Goal: Task Accomplishment & Management: Complete application form

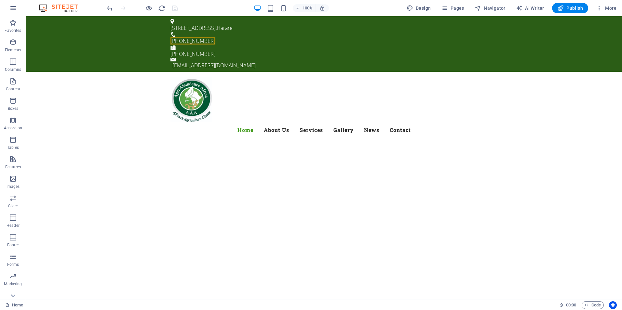
scroll to position [1159, 0]
click at [237, 45] on icon at bounding box center [236, 45] width 4 height 7
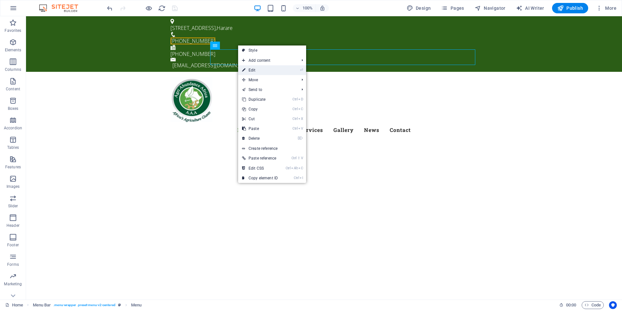
click at [255, 71] on link "⏎ Edit" at bounding box center [260, 70] width 44 height 10
select select
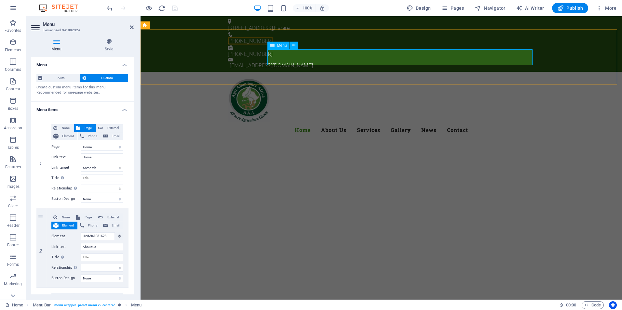
click at [359, 122] on nav "Home About Us Services Gallery News Contact" at bounding box center [381, 130] width 307 height 16
click at [293, 46] on icon at bounding box center [294, 45] width 4 height 7
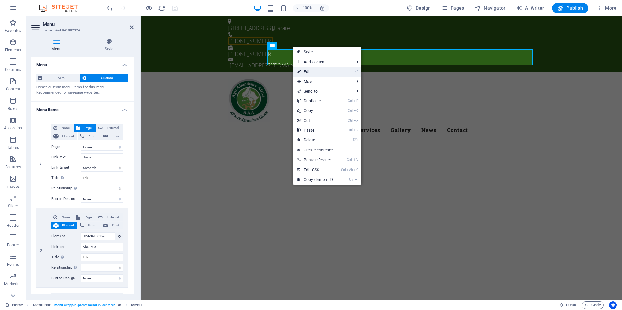
click at [309, 71] on link "⏎ Edit" at bounding box center [315, 72] width 44 height 10
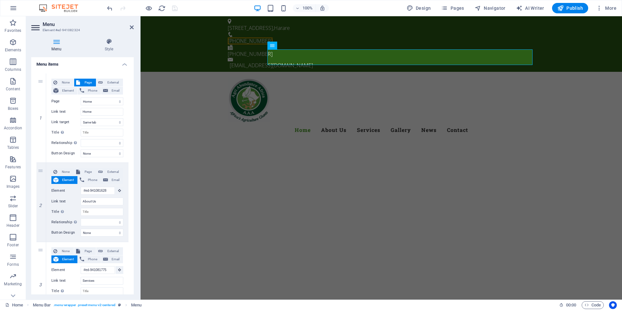
scroll to position [47, 0]
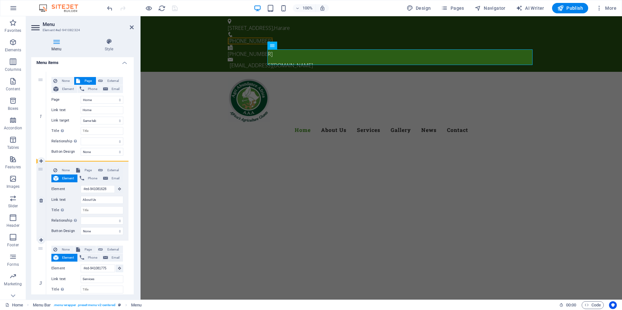
drag, startPoint x: 41, startPoint y: 255, endPoint x: 42, endPoint y: 179, distance: 75.7
click at [42, 179] on div "1 None Page External Element Phone Email Page Home Subpage Privacy Home Home Ho…" at bounding box center [82, 315] width 92 height 486
select select
type input "#ed-941081775"
type input "Services"
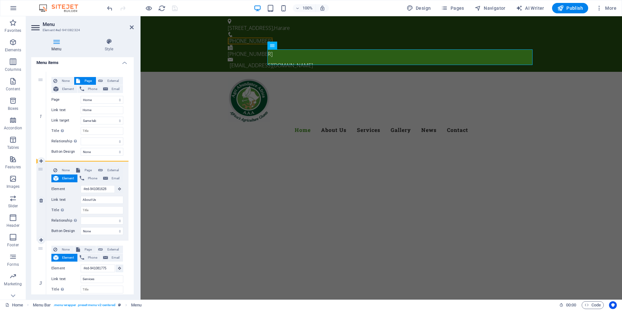
select select
type input "#ed-941081628"
type input "About Us"
select select
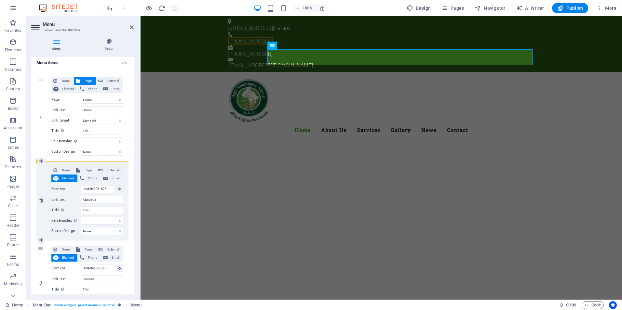
select select
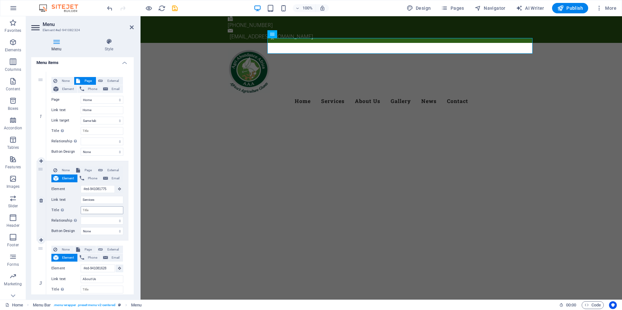
scroll to position [0, 0]
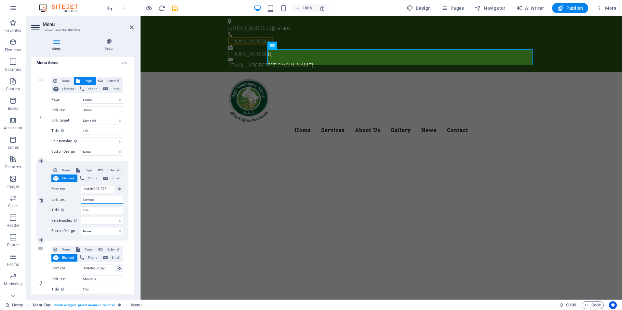
type textarea "s"
drag, startPoint x: 101, startPoint y: 201, endPoint x: 69, endPoint y: 203, distance: 31.6
click at [69, 203] on div "Link text Services" at bounding box center [87, 200] width 72 height 8
type input "About Us"
select select
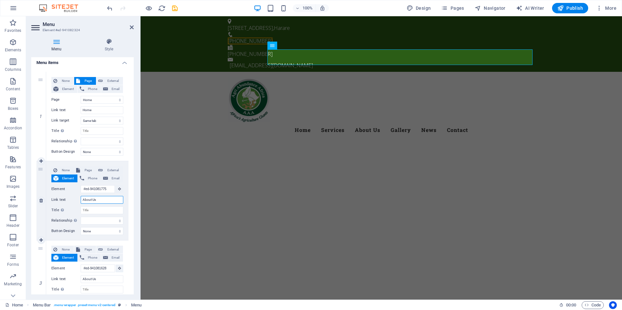
select select
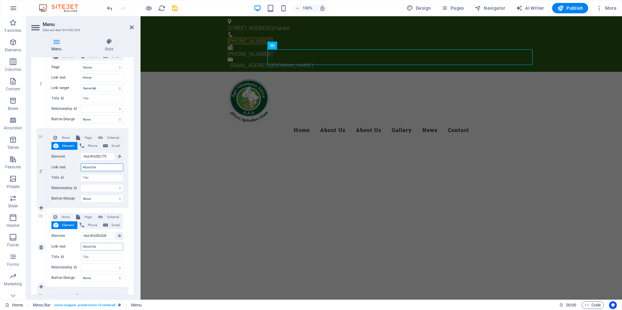
type input "About Us"
drag, startPoint x: 98, startPoint y: 246, endPoint x: 25, endPoint y: 250, distance: 73.9
click at [25, 250] on section "Favorites Elements Columns Content Boxes Accordion Tables Features Images Slide…" at bounding box center [311, 157] width 622 height 283
type input "Services"
select select
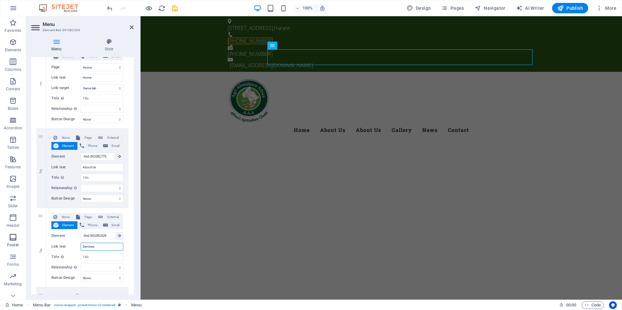
select select
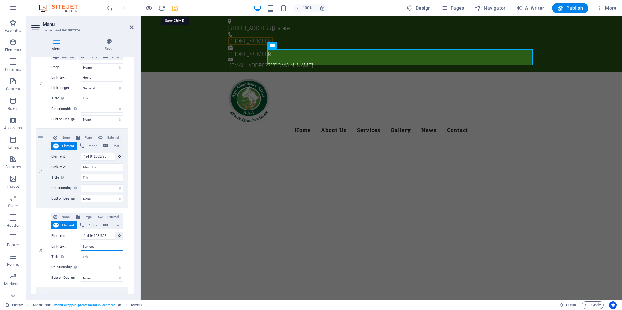
type input "Services"
click at [174, 10] on icon "save" at bounding box center [174, 8] width 7 height 7
checkbox input "false"
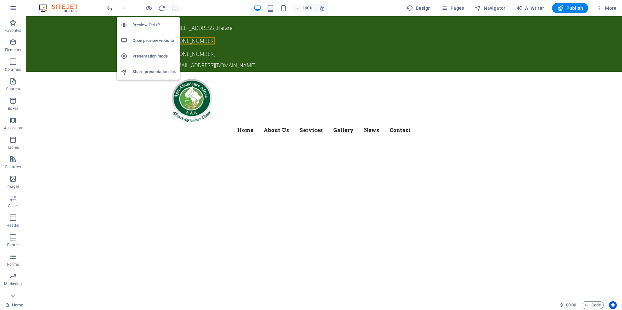
click at [148, 39] on h6 "Open preview website" at bounding box center [154, 41] width 44 height 8
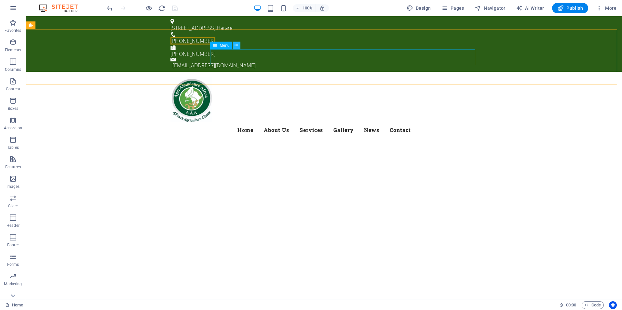
click at [236, 48] on icon at bounding box center [236, 45] width 4 height 7
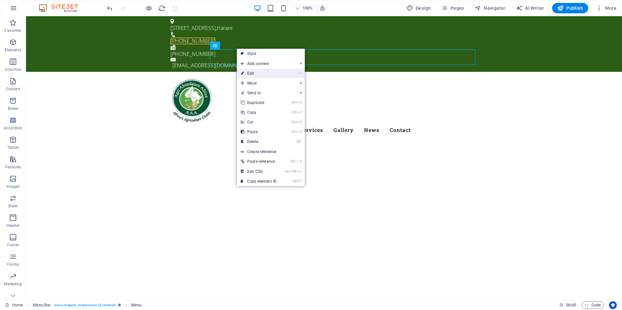
click at [246, 73] on link "⏎ Edit" at bounding box center [259, 74] width 44 height 10
select select
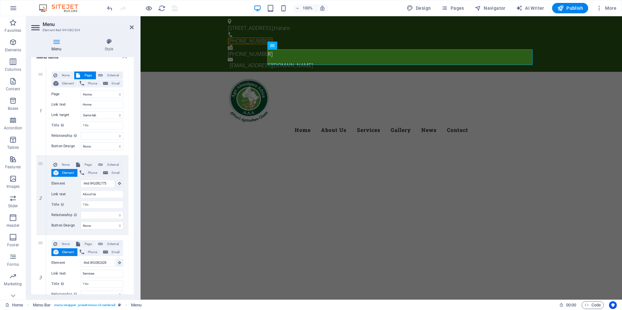
scroll to position [67, 0]
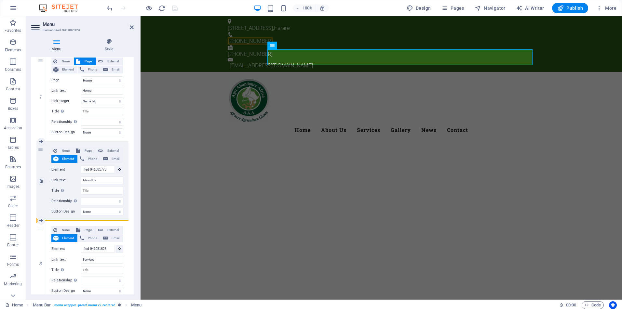
drag, startPoint x: 39, startPoint y: 250, endPoint x: 42, endPoint y: 188, distance: 62.5
click at [42, 188] on div "1 None Page External Element Phone Email Page Home Subpage Privacy Home Home Ho…" at bounding box center [82, 295] width 92 height 486
select select
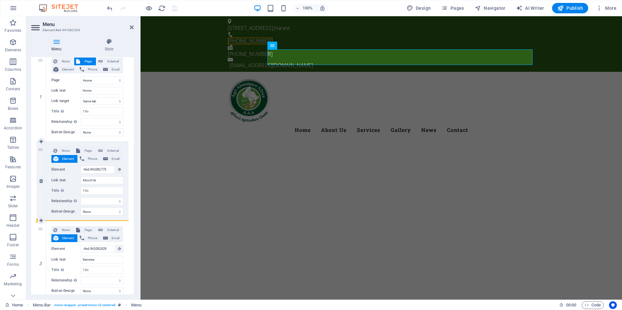
select select
drag, startPoint x: 38, startPoint y: 248, endPoint x: 46, endPoint y: 148, distance: 100.5
click at [46, 148] on div "1 None Page External Element Phone Email Page Home Subpage Privacy Home Home Ho…" at bounding box center [82, 295] width 92 height 486
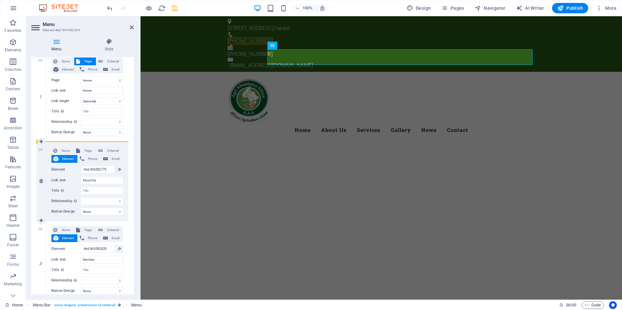
select select
type input "#ed-941081628"
type input "Services"
select select
type input "#ed-941081775"
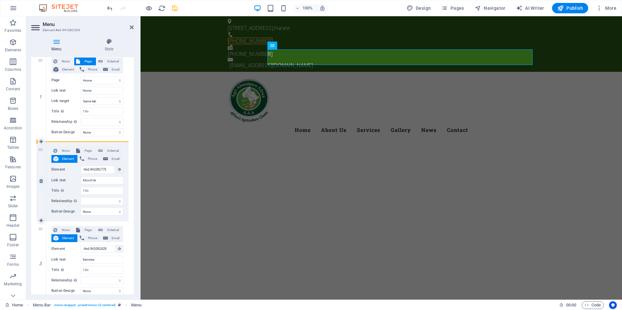
type input "About Us"
select select
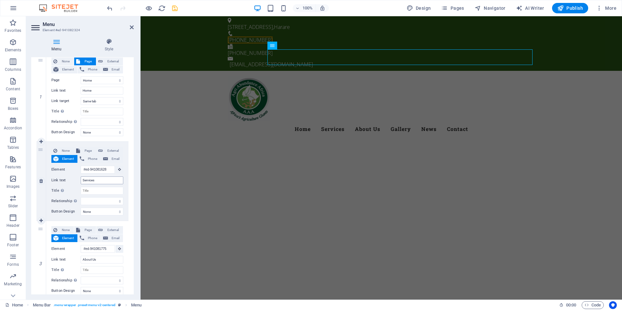
scroll to position [0, 0]
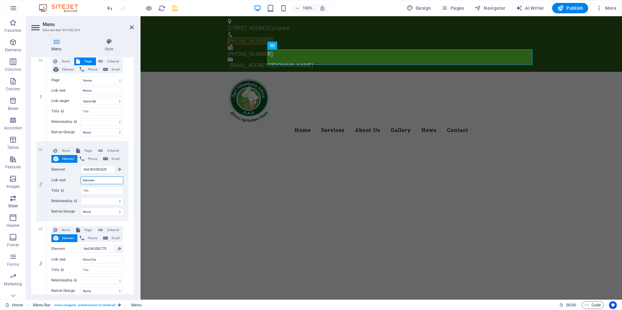
drag, startPoint x: 103, startPoint y: 182, endPoint x: 4, endPoint y: 202, distance: 101.1
click at [4, 202] on section "Favorites Elements Columns Content Boxes Accordion Tables Features Images Slide…" at bounding box center [311, 157] width 622 height 283
type input "ABout US"
select select
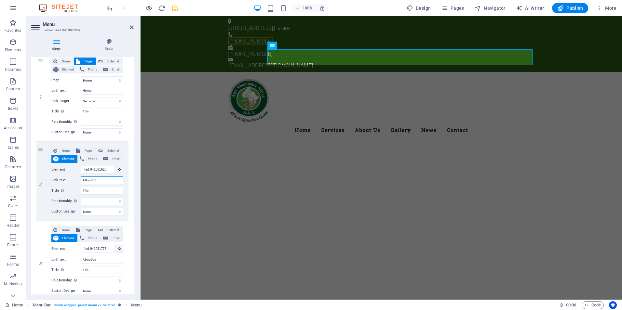
select select
type input "ABout U"
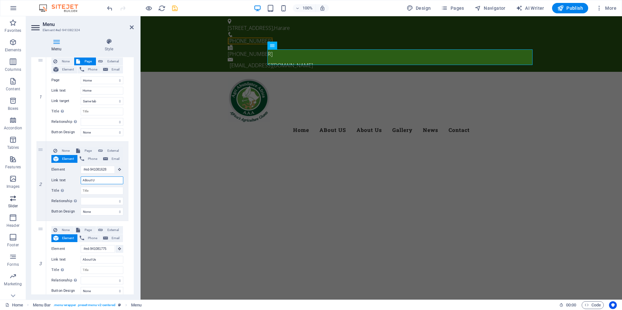
select select
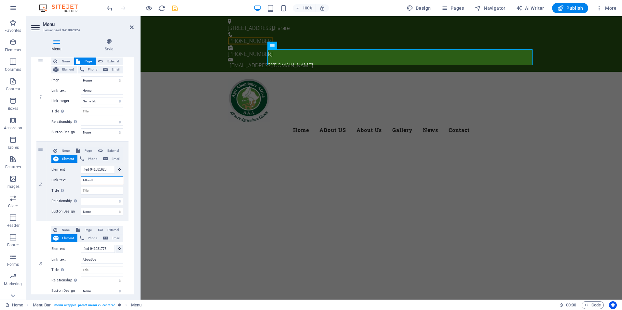
select select
type input "ABout Us"
select select
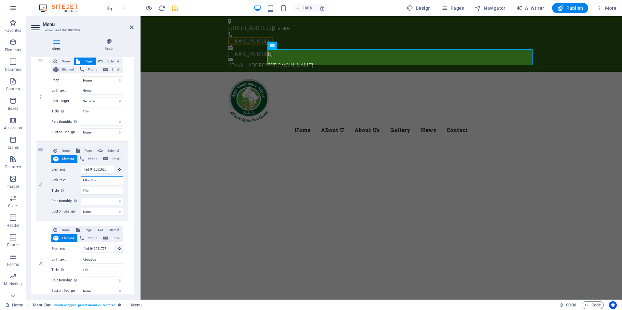
select select
type input "About"
select select
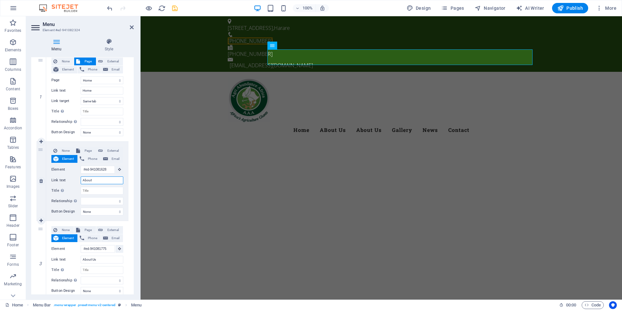
select select
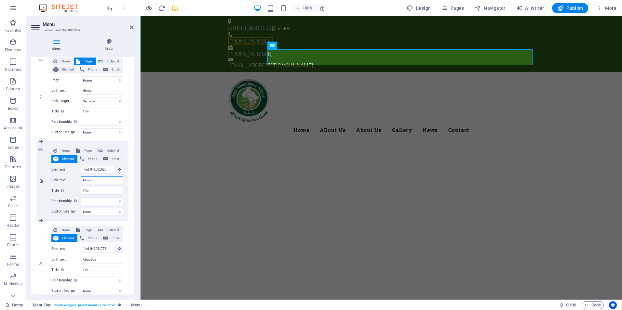
type input "About U"
select select
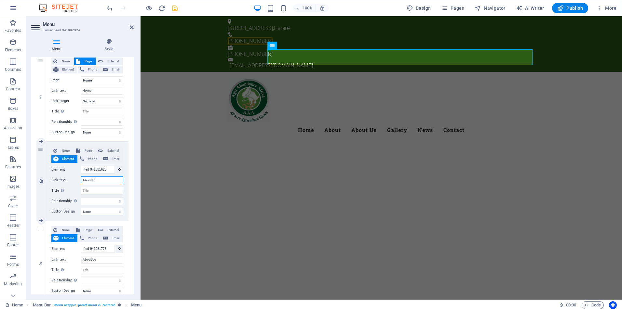
select select
type input "About Us"
select select
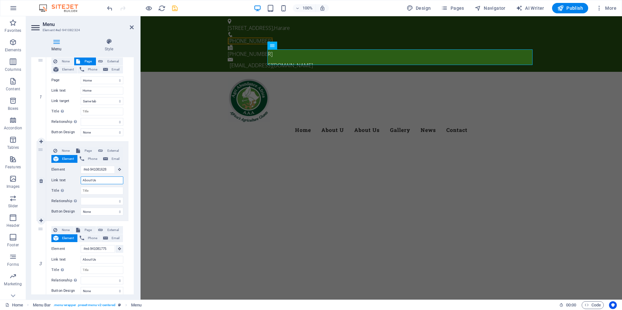
select select
type input "About Us"
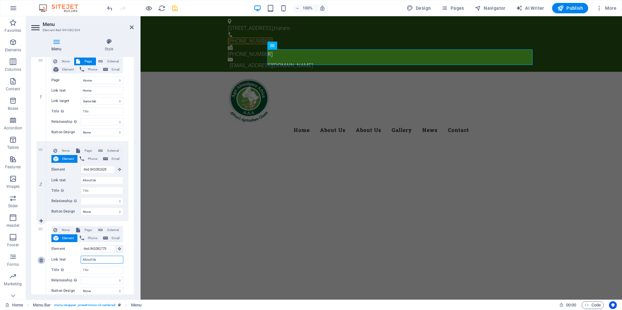
drag, startPoint x: 100, startPoint y: 262, endPoint x: 38, endPoint y: 257, distance: 62.6
click at [38, 257] on div "3 None Page External Element Phone Email Page Home Subpage Privacy Home Home Ho…" at bounding box center [82, 260] width 92 height 79
type input "Services"
select select
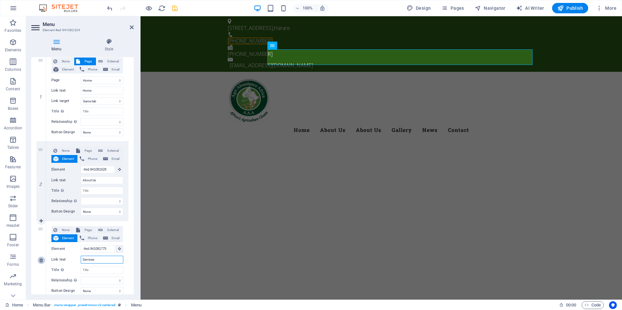
select select
type input "Services"
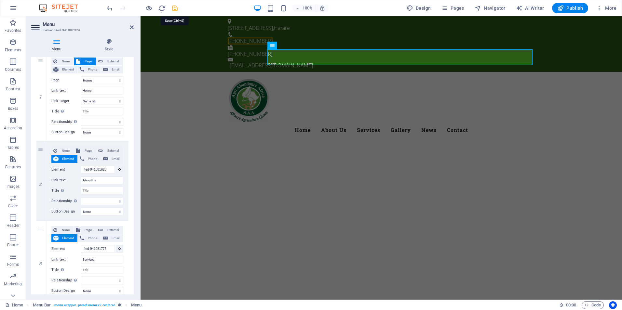
click at [175, 11] on icon "save" at bounding box center [174, 8] width 7 height 7
checkbox input "false"
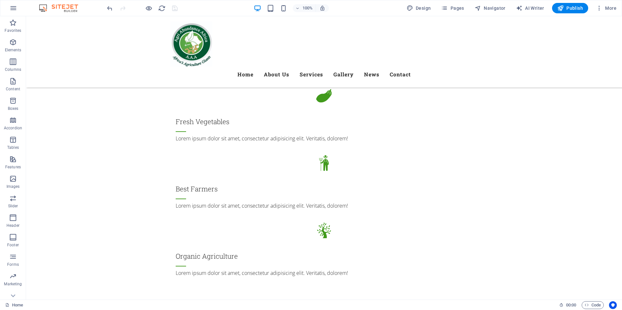
scroll to position [832, 0]
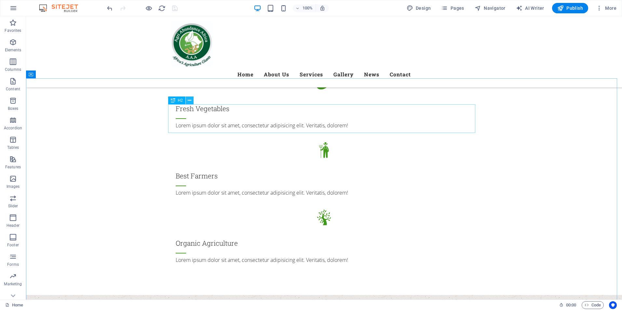
click at [191, 101] on icon at bounding box center [190, 100] width 4 height 7
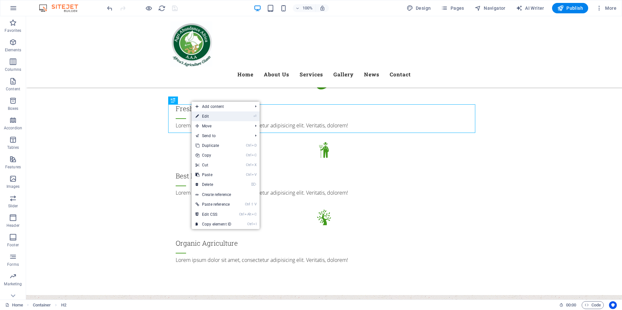
click at [211, 118] on link "⏎ Edit" at bounding box center [213, 117] width 44 height 10
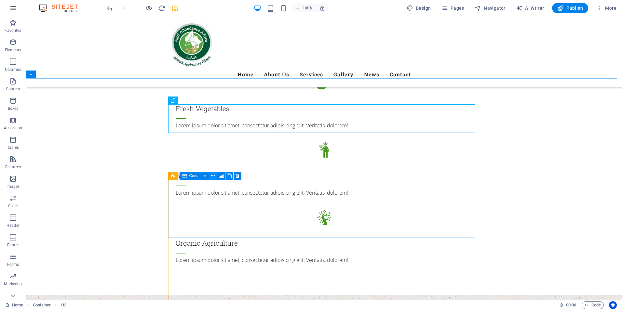
click at [213, 176] on icon at bounding box center [213, 176] width 4 height 7
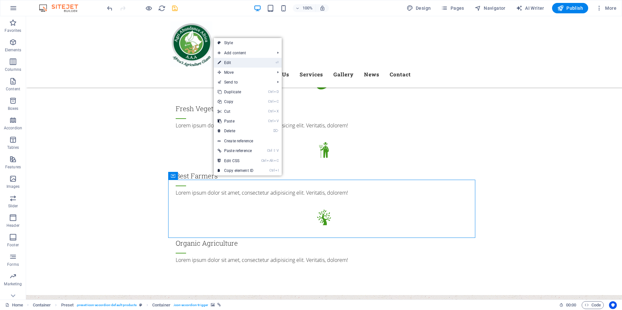
click at [226, 62] on link "⏎ Edit" at bounding box center [236, 63] width 44 height 10
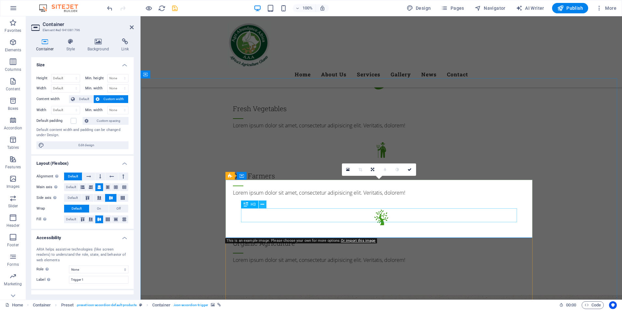
click at [262, 203] on icon at bounding box center [262, 204] width 4 height 7
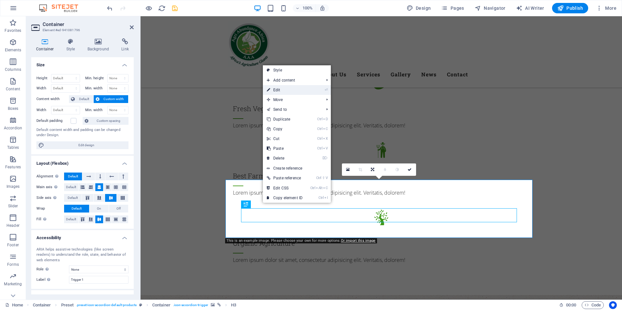
click at [278, 89] on link "⏎ Edit" at bounding box center [285, 90] width 44 height 10
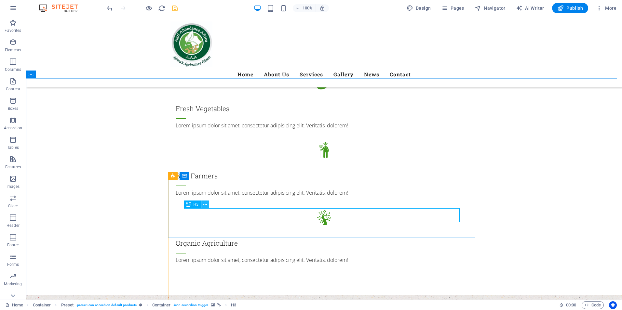
click at [204, 204] on icon at bounding box center [205, 204] width 4 height 7
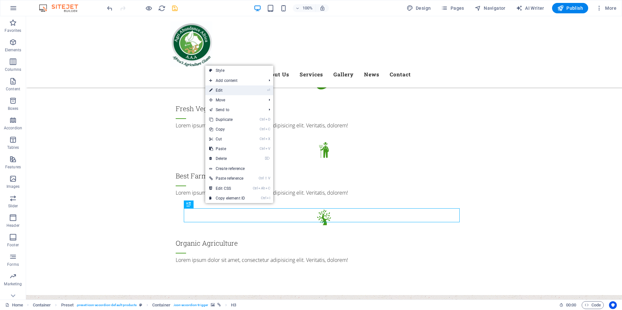
click at [220, 91] on link "⏎ Edit" at bounding box center [227, 90] width 44 height 10
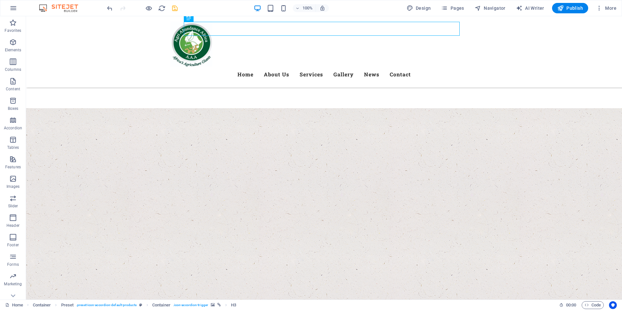
scroll to position [1023, 0]
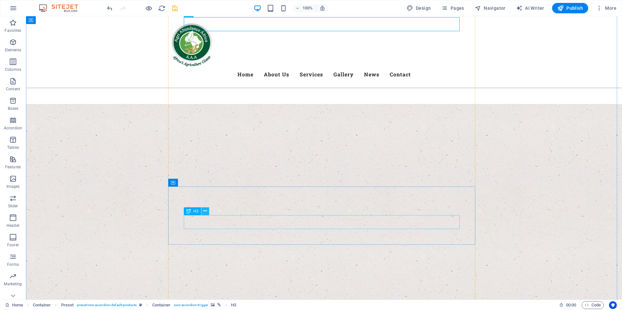
click at [205, 211] on icon at bounding box center [205, 211] width 4 height 7
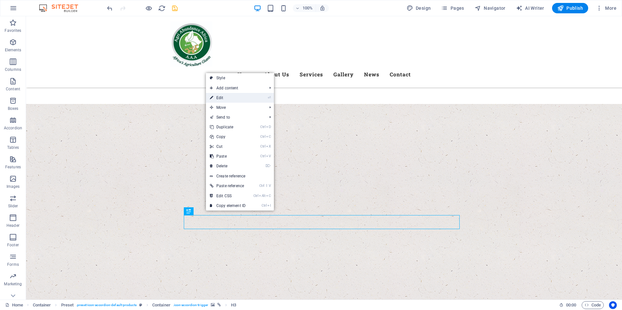
click at [223, 95] on link "⏎ Edit" at bounding box center [228, 98] width 44 height 10
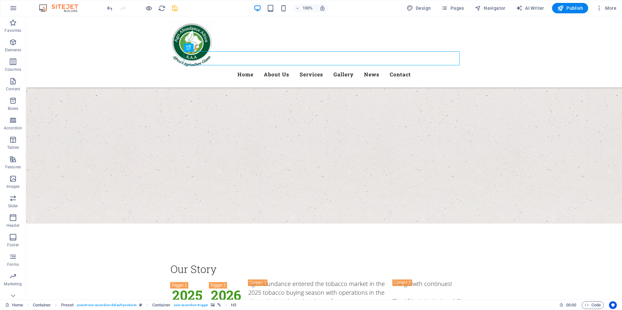
scroll to position [1188, 0]
click at [206, 246] on icon at bounding box center [205, 245] width 4 height 7
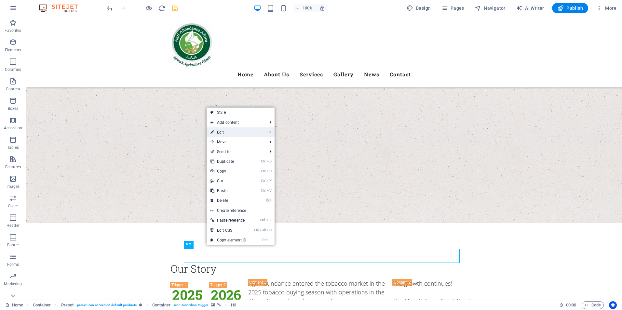
click at [223, 133] on link "⏎ Edit" at bounding box center [228, 132] width 44 height 10
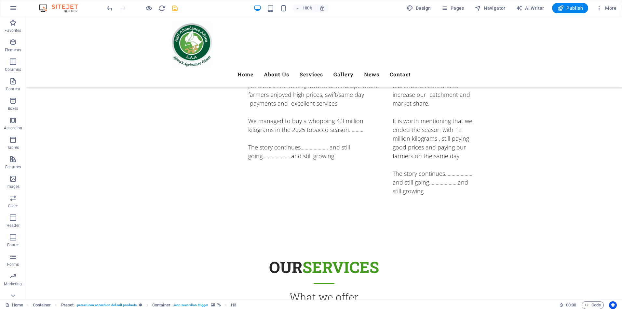
scroll to position [1442, 0]
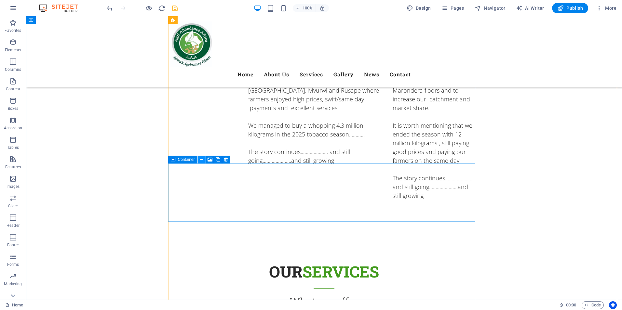
click at [200, 160] on icon at bounding box center [202, 159] width 4 height 7
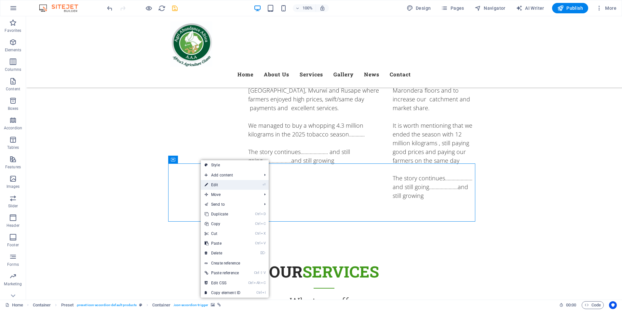
click at [213, 185] on link "⏎ Edit" at bounding box center [223, 185] width 44 height 10
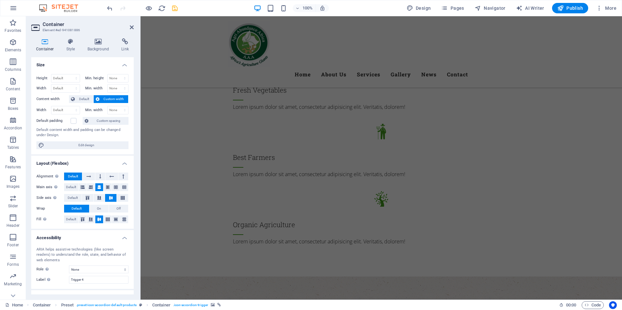
scroll to position [898, 0]
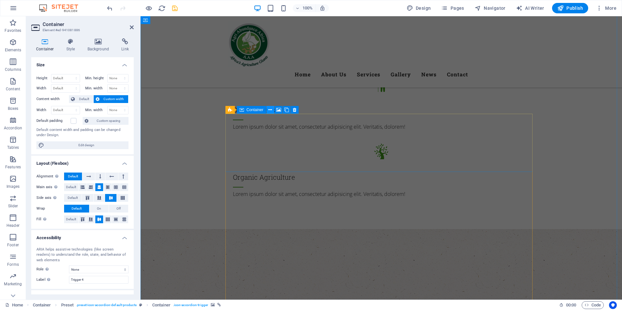
click at [269, 111] on icon at bounding box center [270, 110] width 4 height 7
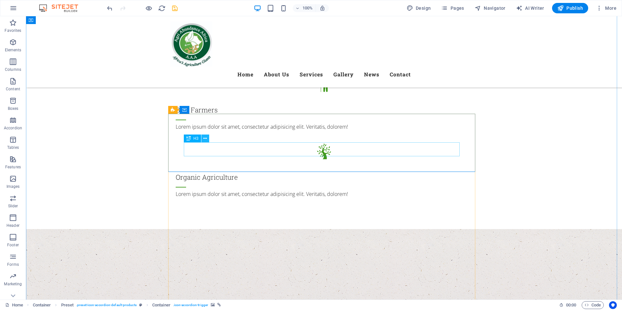
click at [205, 138] on icon at bounding box center [205, 138] width 4 height 7
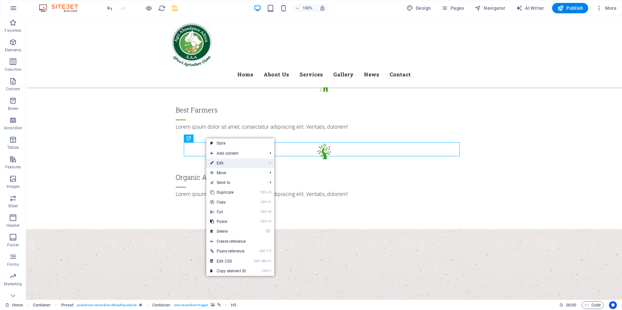
click at [223, 164] on link "⏎ Edit" at bounding box center [228, 163] width 44 height 10
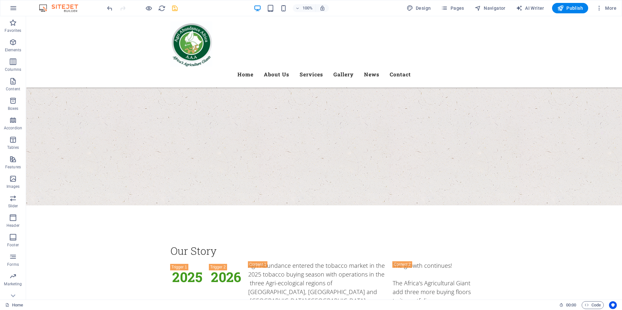
scroll to position [1214, 0]
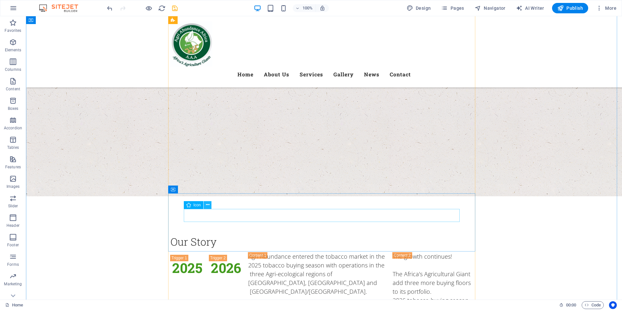
click at [206, 203] on icon at bounding box center [208, 205] width 4 height 7
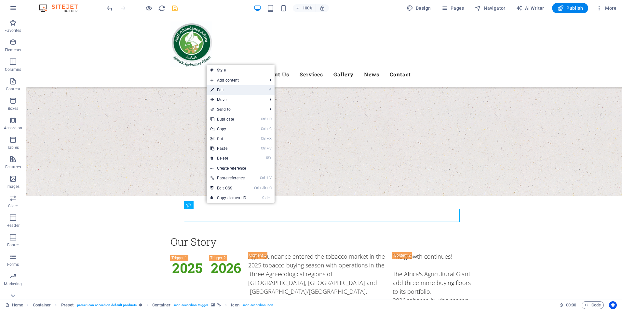
click at [221, 92] on link "⏎ Edit" at bounding box center [228, 90] width 44 height 10
select select "xMidYMid"
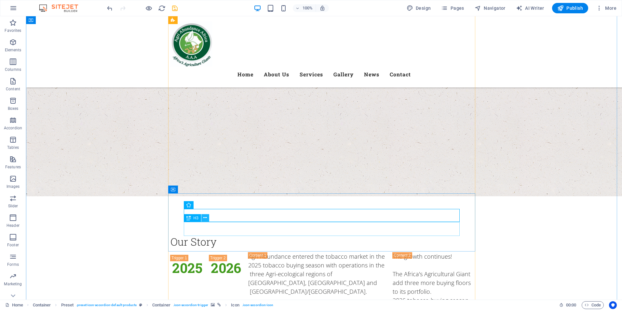
click at [204, 219] on icon at bounding box center [205, 218] width 4 height 7
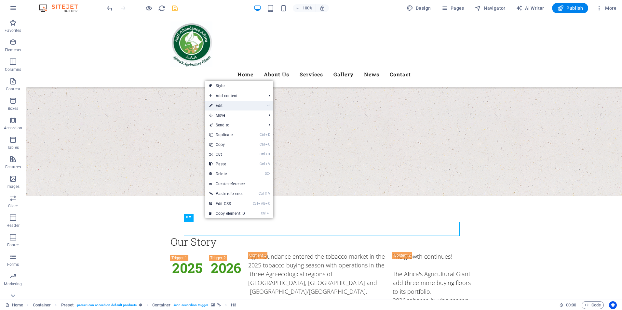
click at [222, 108] on link "⏎ Edit" at bounding box center [227, 106] width 44 height 10
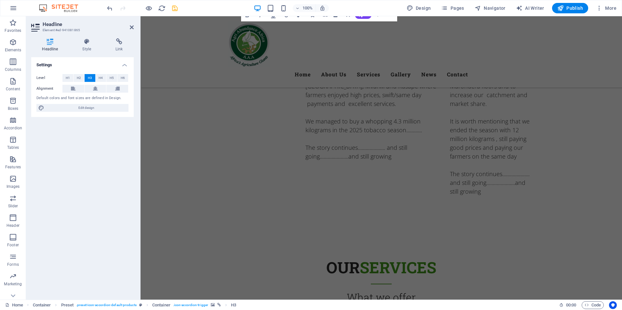
scroll to position [1451, 0]
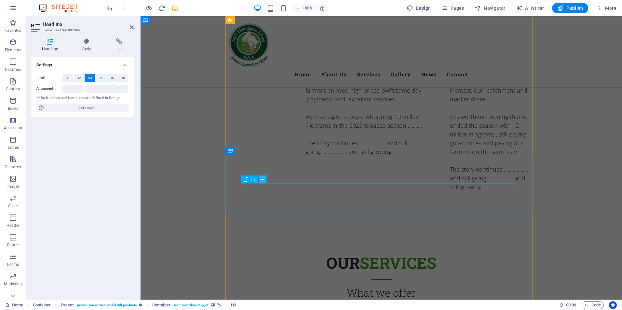
click at [264, 179] on button at bounding box center [262, 180] width 8 height 8
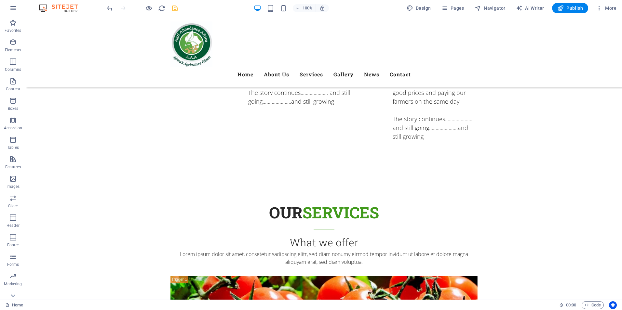
scroll to position [1428, 0]
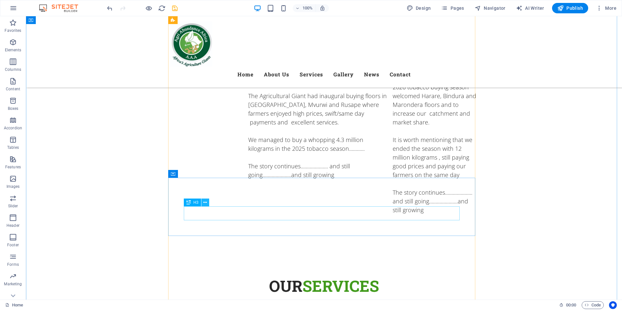
click at [203, 203] on icon at bounding box center [205, 202] width 4 height 7
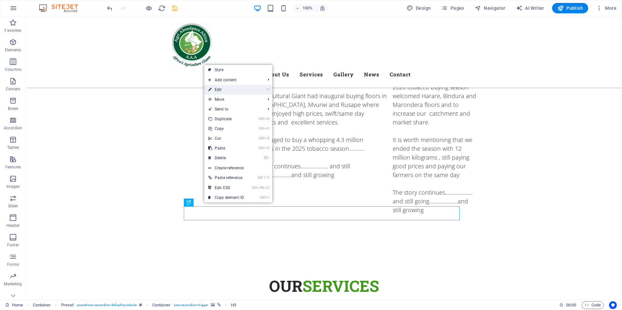
click at [221, 92] on link "⏎ Edit" at bounding box center [226, 90] width 44 height 10
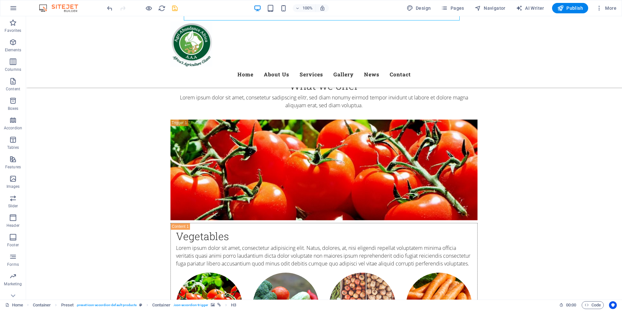
scroll to position [1675, 0]
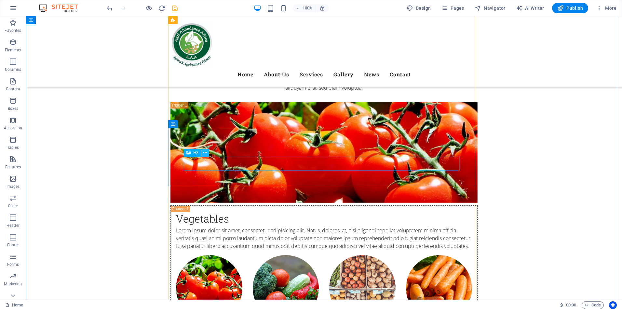
click at [206, 152] on icon at bounding box center [205, 152] width 4 height 7
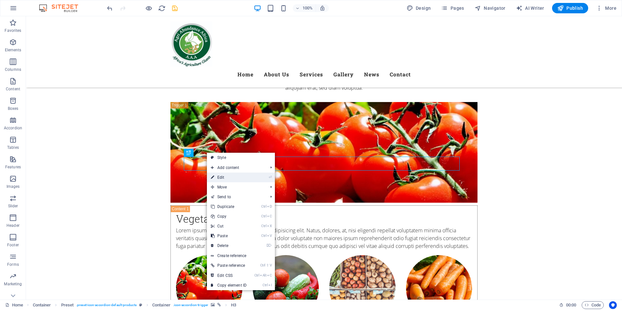
click at [224, 179] on link "⏎ Edit" at bounding box center [229, 178] width 44 height 10
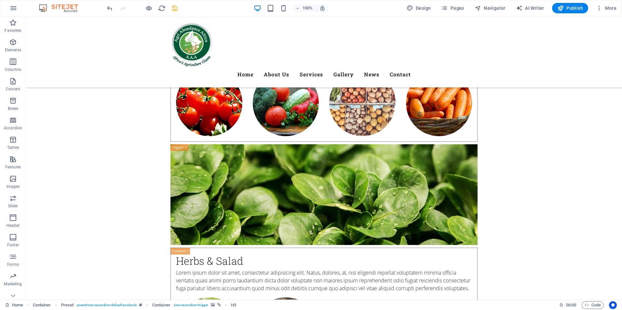
scroll to position [1861, 0]
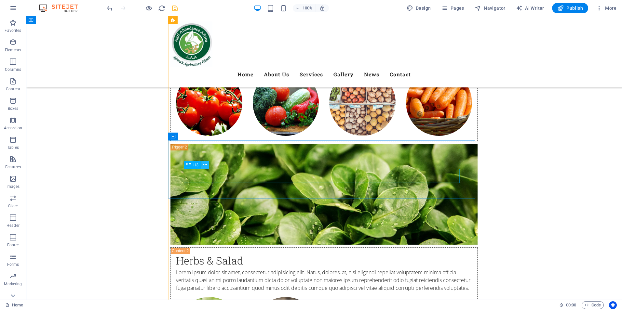
click at [205, 165] on icon at bounding box center [205, 165] width 4 height 7
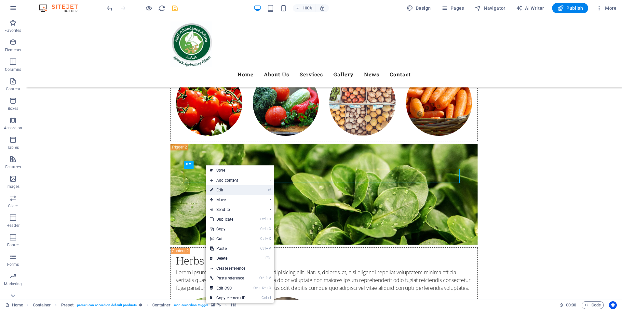
click at [223, 191] on link "⏎ Edit" at bounding box center [228, 190] width 44 height 10
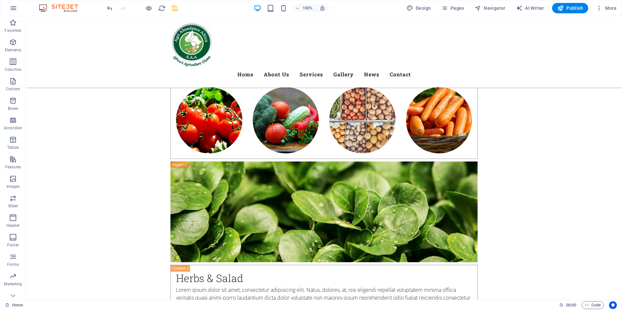
scroll to position [1857, 0]
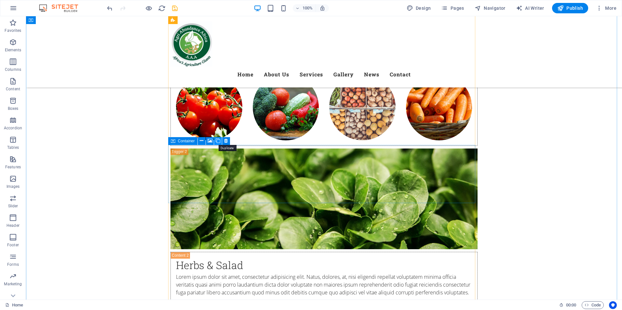
click at [217, 141] on icon at bounding box center [218, 141] width 5 height 7
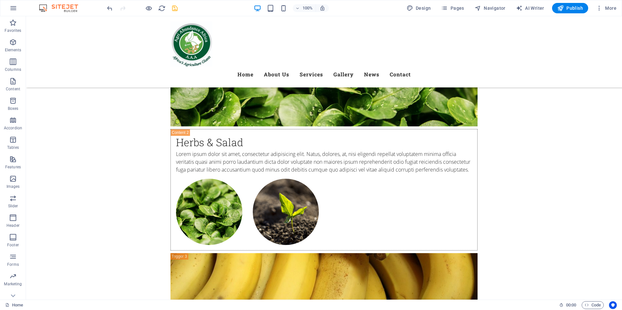
scroll to position [1998, 0]
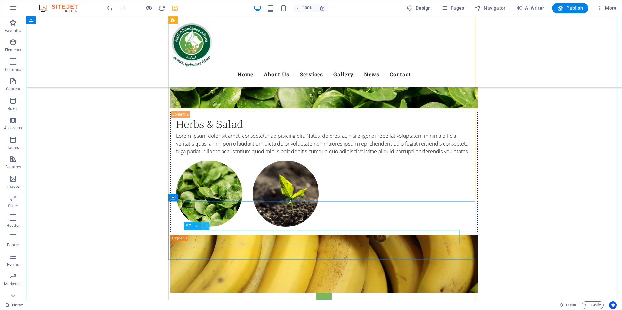
click at [204, 225] on icon at bounding box center [205, 226] width 4 height 7
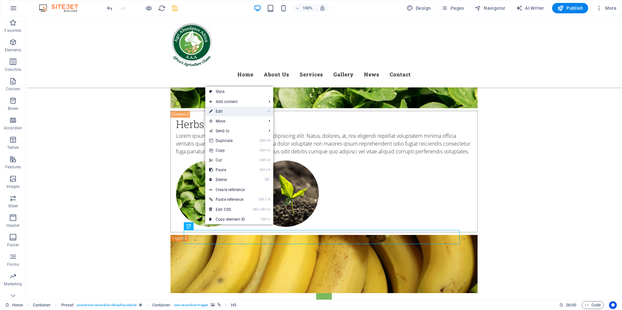
click at [218, 112] on link "⏎ Edit" at bounding box center [227, 112] width 44 height 10
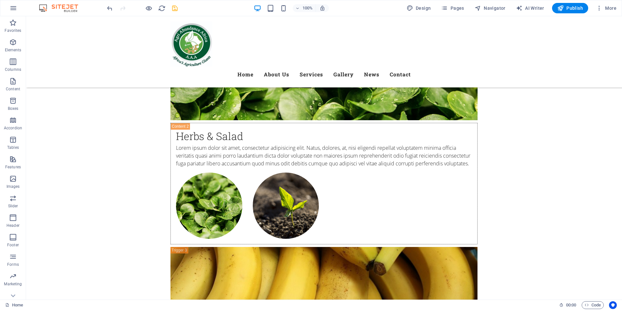
scroll to position [2004, 0]
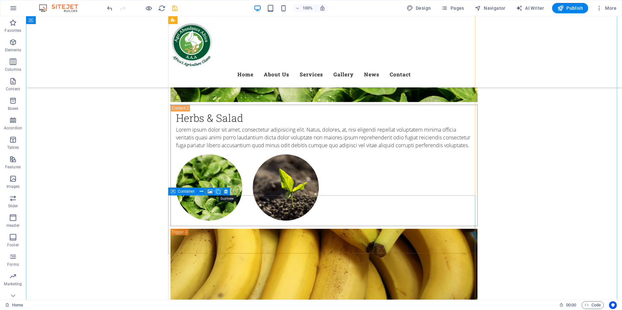
click at [214, 192] on button at bounding box center [218, 192] width 8 height 8
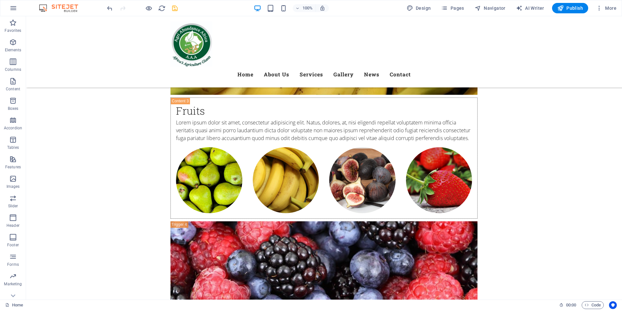
scroll to position [2234, 0]
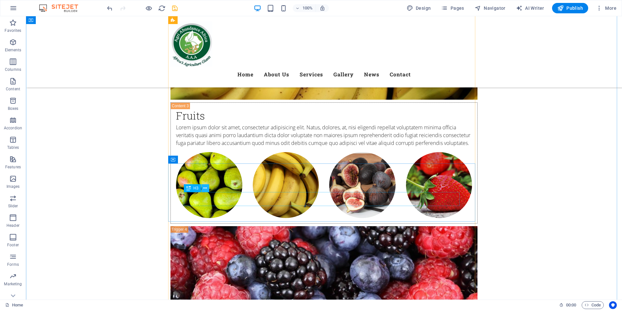
click at [206, 190] on icon at bounding box center [205, 188] width 4 height 7
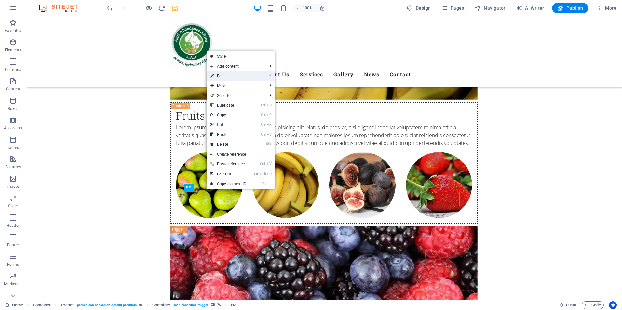
click at [224, 77] on link "⏎ Edit" at bounding box center [228, 76] width 44 height 10
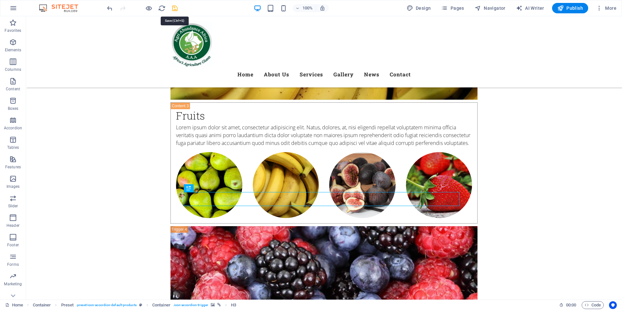
click at [176, 10] on icon "save" at bounding box center [174, 8] width 7 height 7
checkbox input "false"
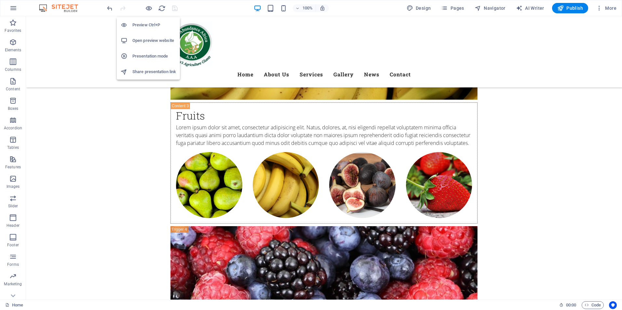
click at [147, 38] on h6 "Open preview website" at bounding box center [154, 41] width 44 height 8
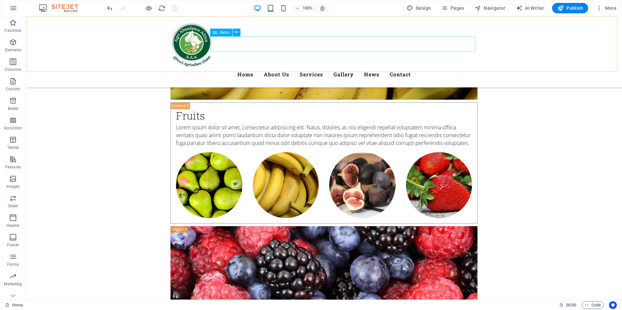
click at [291, 67] on nav "Home About Us Services Gallery News Contact" at bounding box center [323, 75] width 307 height 16
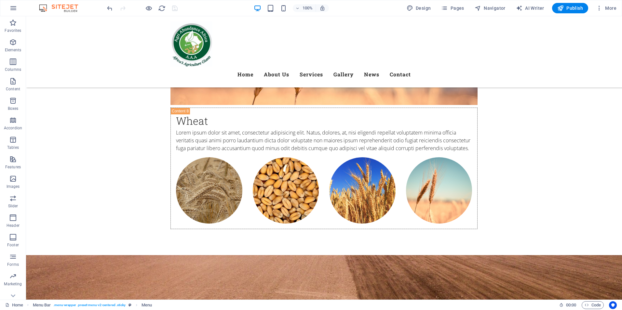
scroll to position [3385, 0]
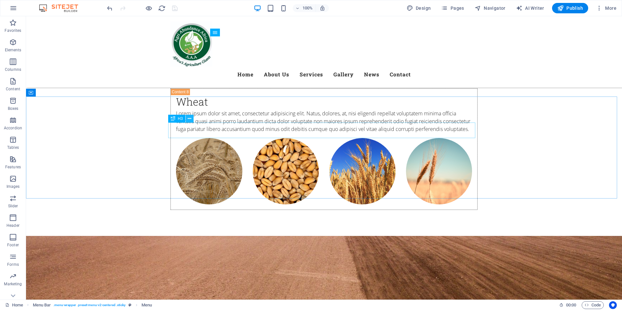
click at [188, 120] on icon at bounding box center [190, 118] width 4 height 7
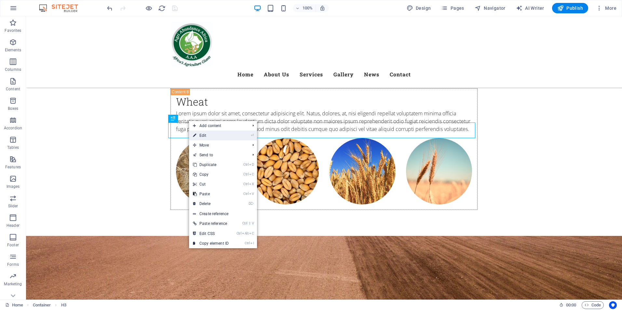
click at [208, 138] on link "⏎ Edit" at bounding box center [211, 136] width 44 height 10
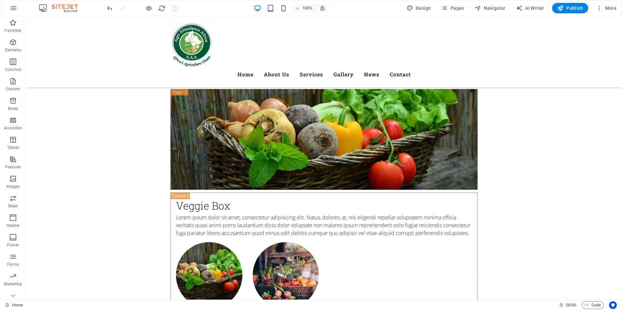
scroll to position [2608, 0]
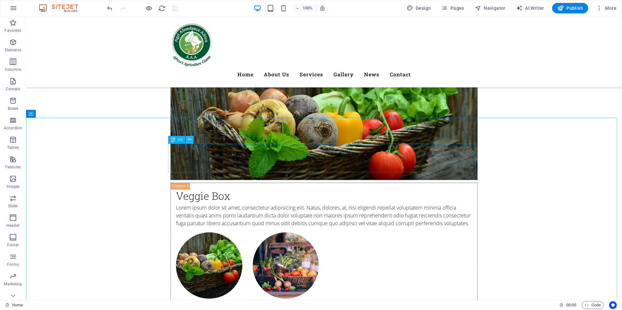
click at [191, 141] on button at bounding box center [190, 140] width 8 height 8
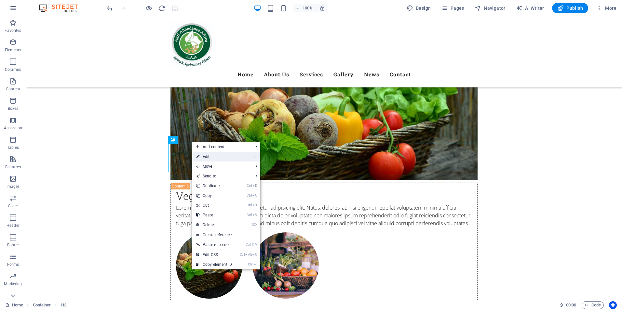
click at [211, 157] on link "⏎ Edit" at bounding box center [214, 157] width 44 height 10
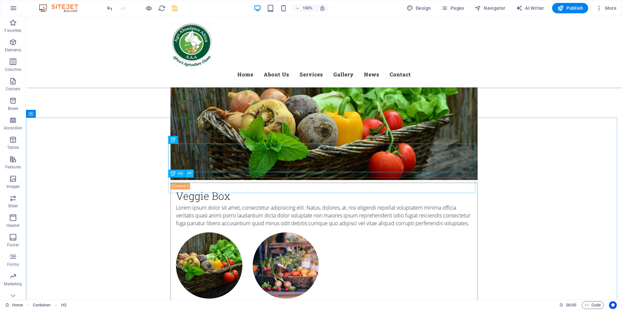
click at [191, 175] on icon at bounding box center [190, 173] width 4 height 7
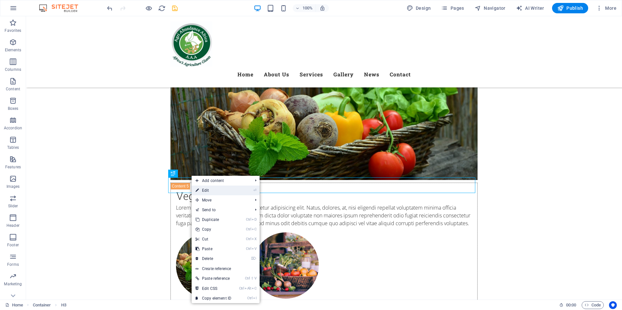
click at [215, 191] on link "⏎ Edit" at bounding box center [213, 191] width 44 height 10
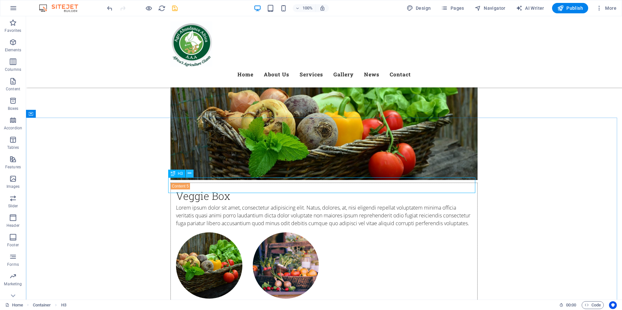
click at [188, 176] on icon at bounding box center [190, 173] width 4 height 7
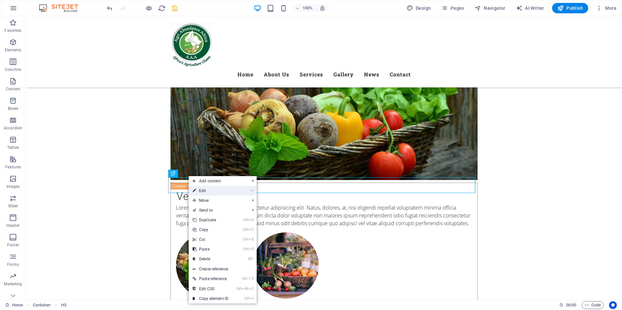
click at [207, 193] on link "⏎ Edit" at bounding box center [211, 191] width 44 height 10
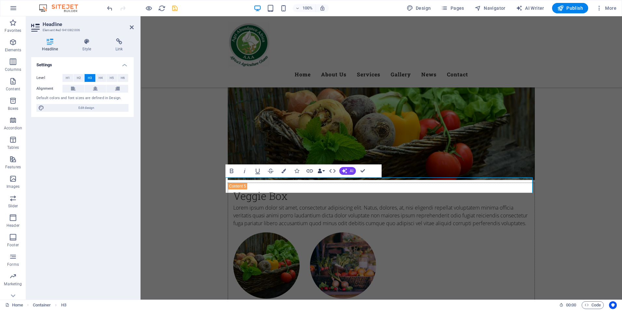
click at [324, 172] on button "Data Bindings" at bounding box center [320, 170] width 9 height 13
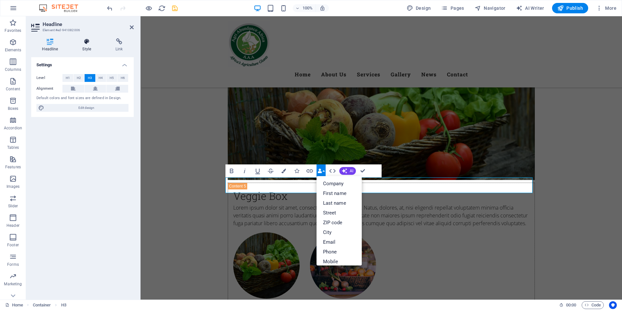
click at [89, 45] on icon at bounding box center [87, 41] width 31 height 7
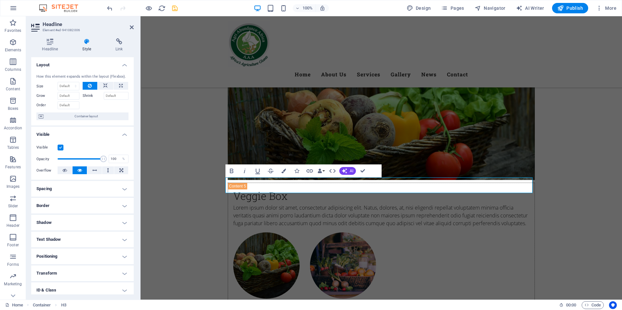
drag, startPoint x: 132, startPoint y: 84, endPoint x: 130, endPoint y: 97, distance: 13.1
click at [130, 97] on div "How this element expands within the layout (Flexbox). Size Default auto px % 1/…" at bounding box center [82, 97] width 102 height 57
click at [124, 238] on h4 "Text Shadow" at bounding box center [82, 240] width 102 height 16
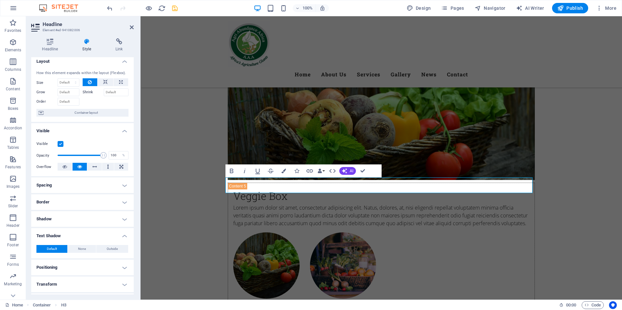
scroll to position [0, 0]
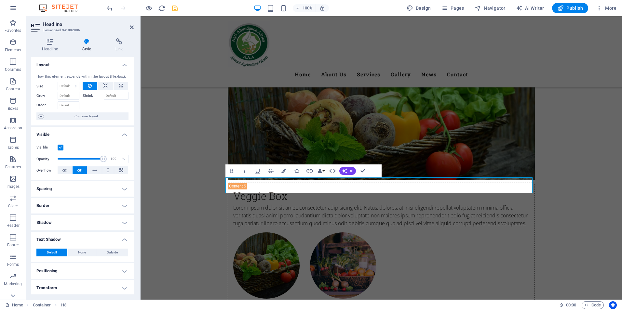
click at [132, 30] on header "Headline Element #ed-941082006" at bounding box center [82, 24] width 102 height 17
click at [132, 28] on icon at bounding box center [132, 27] width 4 height 5
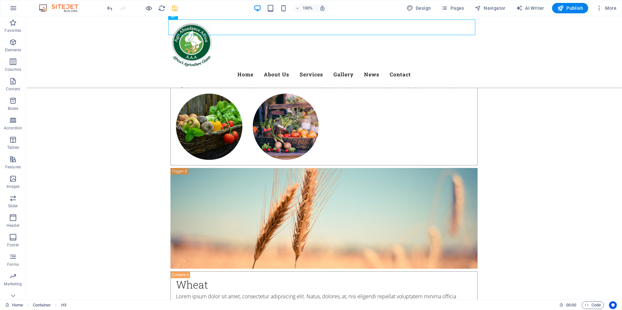
scroll to position [2728, 0]
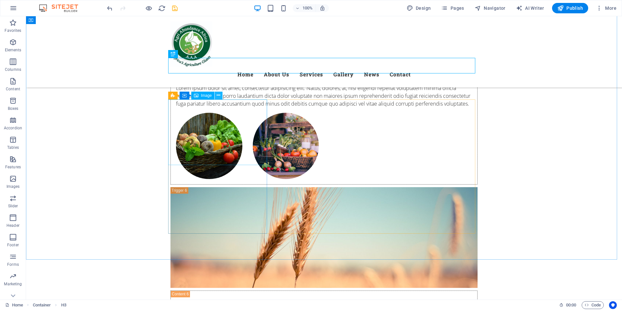
click at [218, 97] on icon at bounding box center [219, 95] width 4 height 7
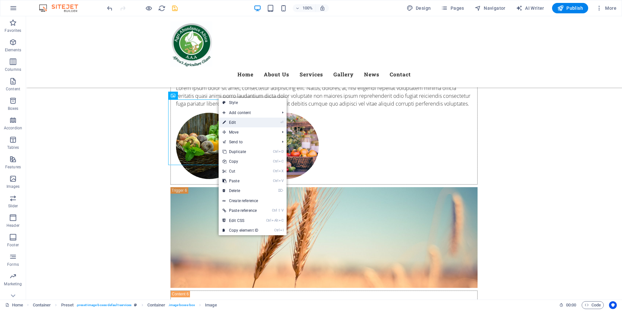
click at [230, 124] on link "⏎ Edit" at bounding box center [240, 123] width 44 height 10
select select "%"
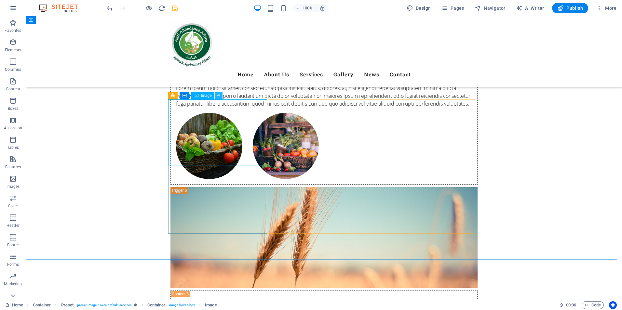
click at [217, 98] on icon at bounding box center [219, 95] width 4 height 7
click at [191, 162] on icon at bounding box center [190, 161] width 4 height 7
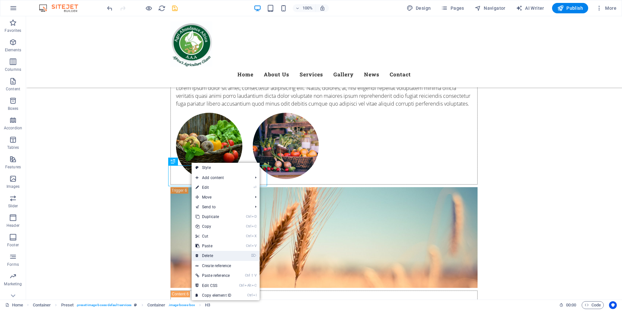
click at [208, 255] on link "⌦ Delete" at bounding box center [213, 256] width 44 height 10
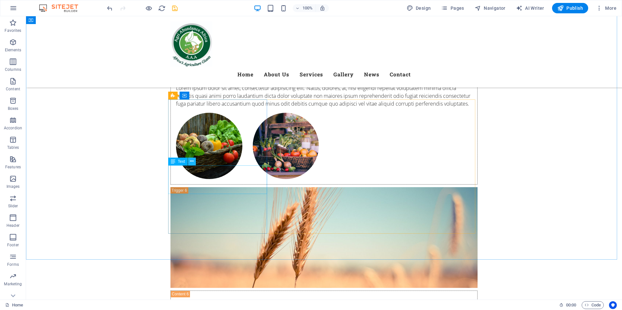
click at [193, 163] on icon at bounding box center [192, 161] width 4 height 7
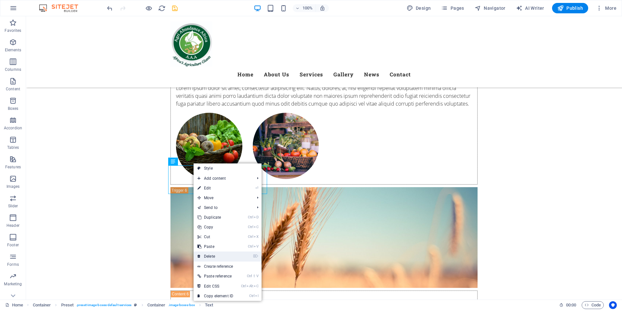
click at [211, 256] on link "⌦ Delete" at bounding box center [215, 257] width 44 height 10
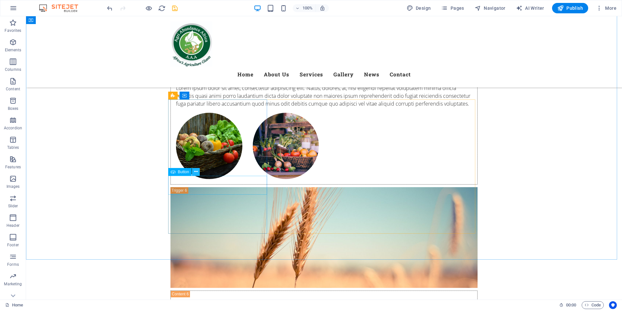
click at [196, 171] on icon at bounding box center [196, 171] width 4 height 7
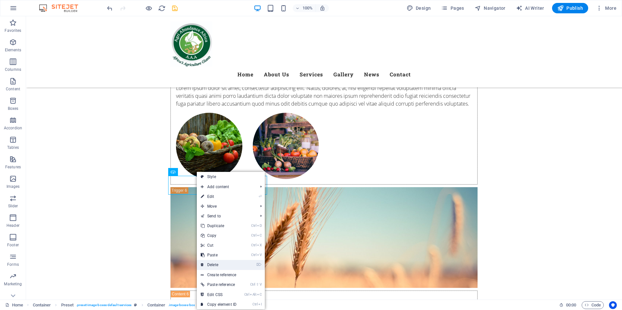
click at [215, 265] on link "⌦ Delete" at bounding box center [219, 265] width 44 height 10
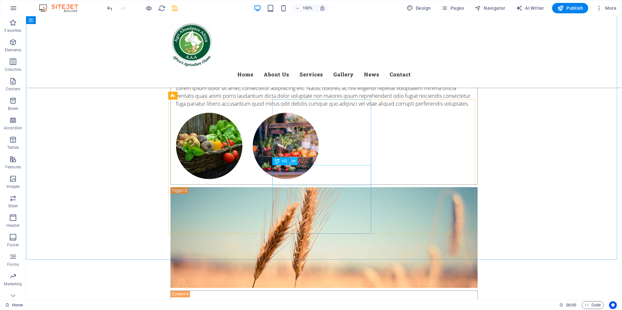
click at [296, 161] on button at bounding box center [294, 161] width 8 height 8
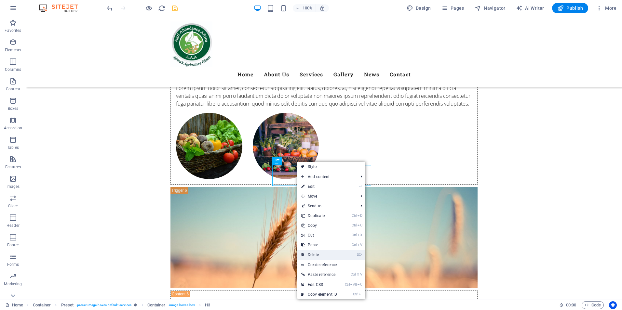
click at [314, 253] on link "⌦ Delete" at bounding box center [319, 255] width 44 height 10
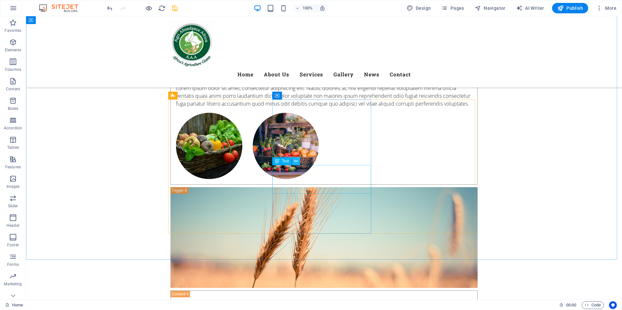
click at [297, 163] on icon at bounding box center [296, 161] width 4 height 7
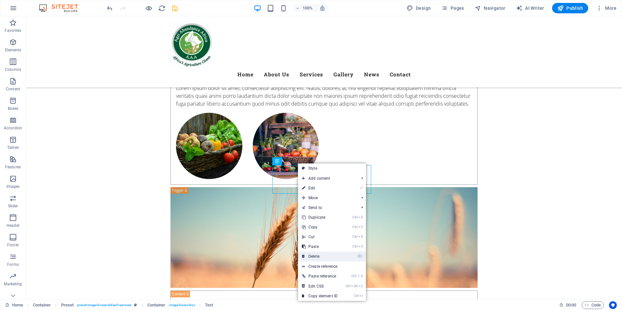
click at [316, 256] on link "⌦ Delete" at bounding box center [320, 257] width 44 height 10
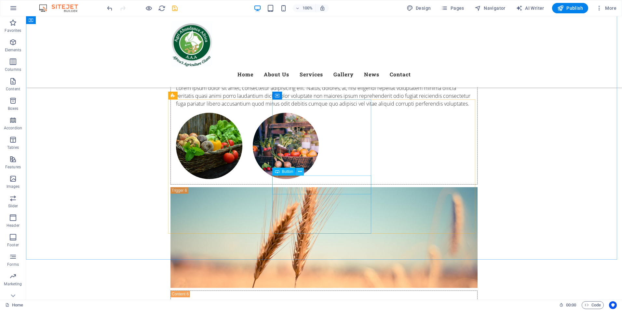
click at [301, 171] on icon at bounding box center [300, 171] width 4 height 7
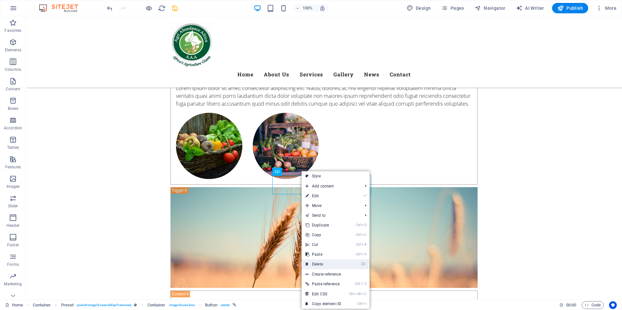
click at [321, 263] on link "⌦ Delete" at bounding box center [323, 264] width 44 height 10
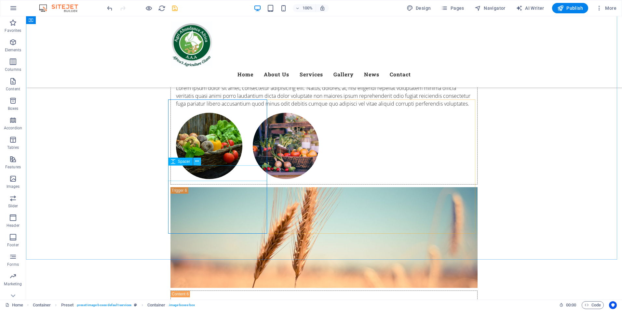
click at [198, 164] on icon at bounding box center [197, 161] width 4 height 7
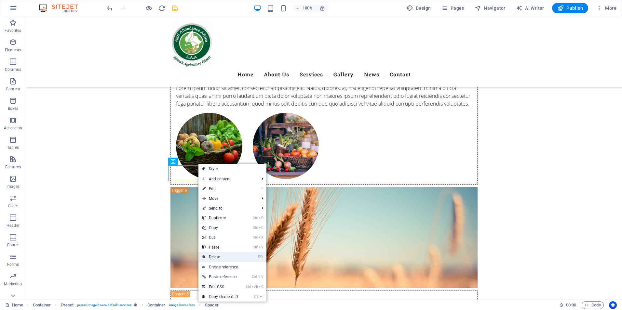
click at [214, 258] on link "⌦ Delete" at bounding box center [220, 257] width 44 height 10
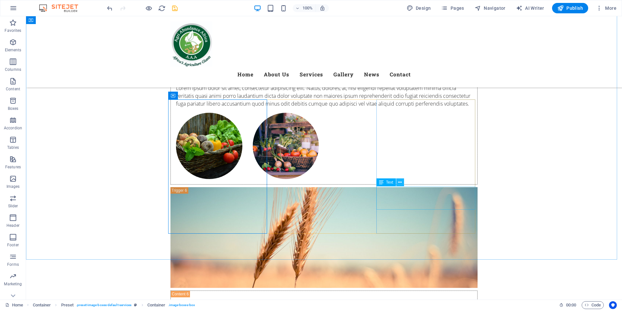
click at [400, 183] on icon at bounding box center [400, 182] width 4 height 7
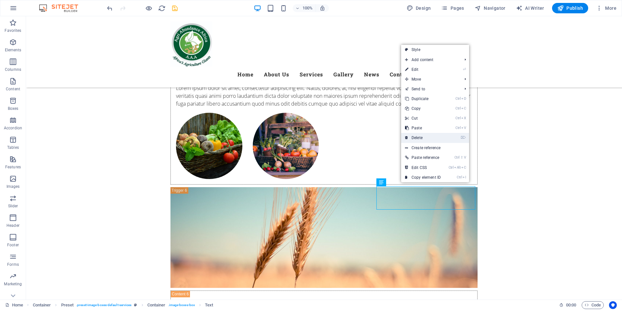
click at [420, 138] on link "⌦ Delete" at bounding box center [423, 138] width 44 height 10
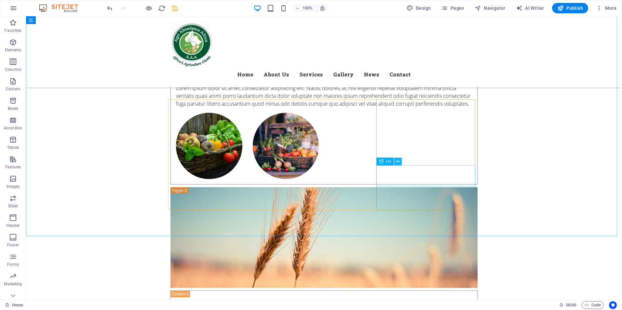
click at [399, 163] on icon at bounding box center [398, 161] width 4 height 7
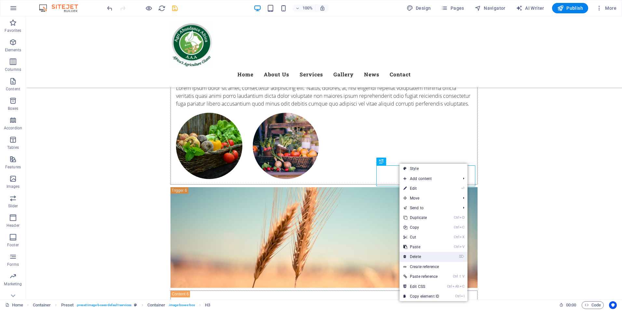
click at [418, 256] on link "⌦ Delete" at bounding box center [421, 257] width 44 height 10
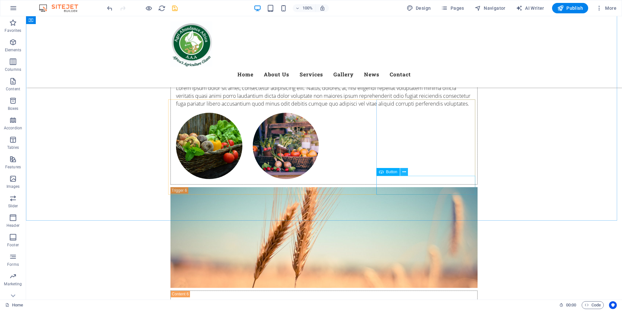
click at [403, 172] on icon at bounding box center [404, 172] width 4 height 7
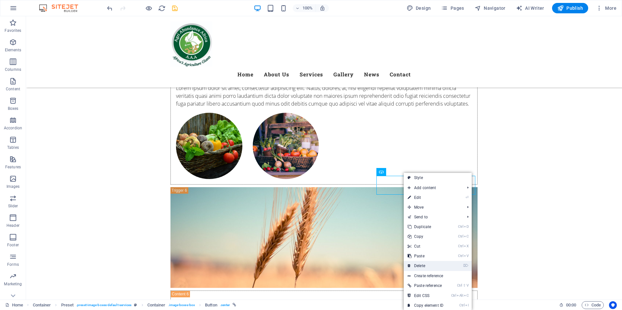
click at [420, 268] on link "⌦ Delete" at bounding box center [425, 266] width 44 height 10
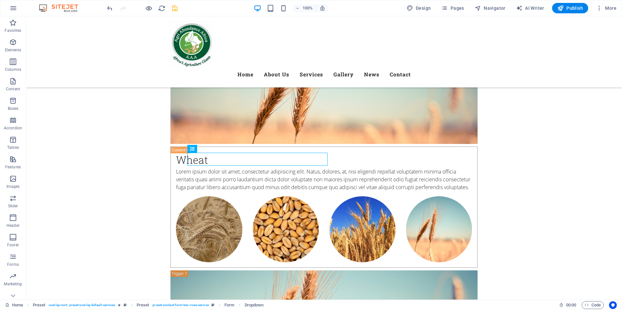
scroll to position [2858, 0]
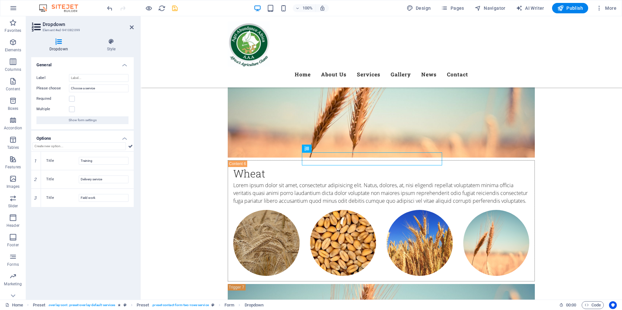
drag, startPoint x: 437, startPoint y: 159, endPoint x: 338, endPoint y: 161, distance: 98.9
click at [337, 148] on icon at bounding box center [336, 148] width 4 height 7
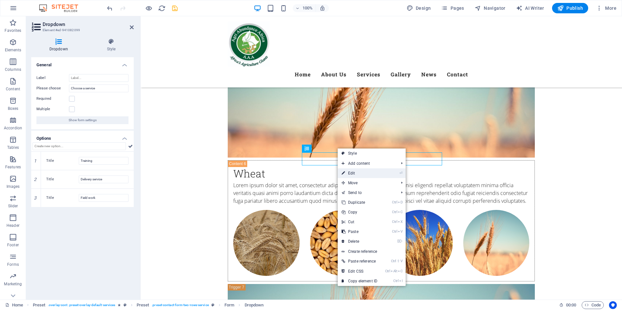
click at [348, 172] on link "⏎ Edit" at bounding box center [359, 173] width 44 height 10
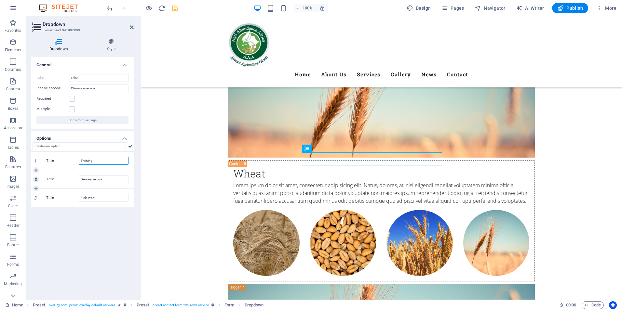
drag, startPoint x: 99, startPoint y: 162, endPoint x: 47, endPoint y: 170, distance: 52.3
click at [47, 170] on div "1 Title Training 2 Title Delivery service 3 Title Field work" at bounding box center [82, 179] width 102 height 55
type input "l"
type input "Seed-bed Package"
drag, startPoint x: 118, startPoint y: 180, endPoint x: 74, endPoint y: 183, distance: 43.9
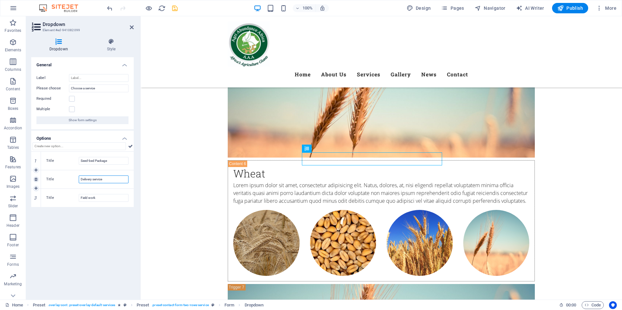
click at [74, 183] on div "Title Delivery service" at bounding box center [87, 180] width 82 height 8
type input "Land Pack"
drag, startPoint x: 109, startPoint y: 197, endPoint x: 67, endPoint y: 202, distance: 42.2
click at [67, 202] on div "Title Field work" at bounding box center [87, 198] width 82 height 8
click at [36, 206] on icon at bounding box center [35, 207] width 3 height 4
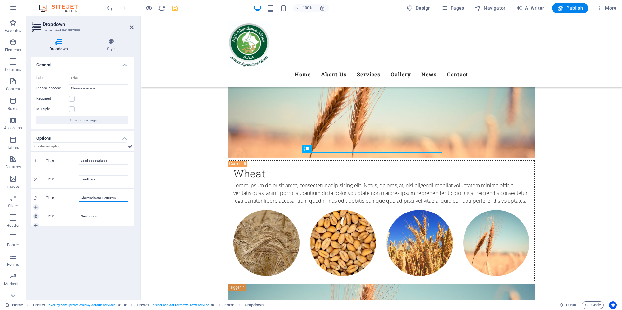
type input "Chemicals and Fertilizers"
drag, startPoint x: 113, startPoint y: 218, endPoint x: 44, endPoint y: 214, distance: 68.7
click at [44, 214] on div "Title New option" at bounding box center [87, 216] width 93 height 18
click at [36, 227] on icon at bounding box center [35, 226] width 3 height 4
type input "Working Capital"
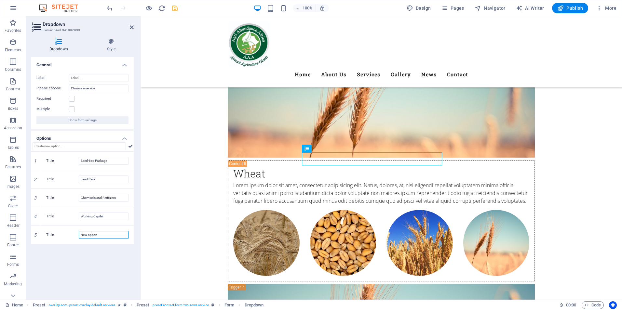
drag, startPoint x: 108, startPoint y: 236, endPoint x: 47, endPoint y: 250, distance: 62.3
click at [47, 250] on div "General Label Please choose Choose a service Required Multiple Show form settin…" at bounding box center [82, 175] width 102 height 237
click at [35, 244] on icon at bounding box center [35, 244] width 3 height 4
type input "Extension Services"
drag, startPoint x: 102, startPoint y: 255, endPoint x: 54, endPoint y: 266, distance: 49.4
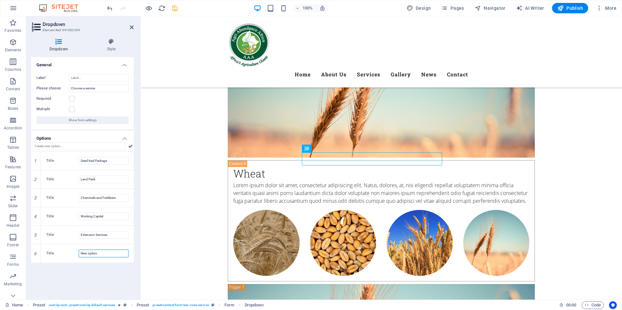
click at [54, 266] on div "General Label Please choose Choose a service Required Multiple Show form settin…" at bounding box center [82, 175] width 102 height 237
click at [36, 261] on icon at bounding box center [35, 263] width 3 height 4
type input "Tobacco Marketing"
drag, startPoint x: 101, startPoint y: 272, endPoint x: 39, endPoint y: 280, distance: 62.5
click at [39, 280] on div "7 Title New option" at bounding box center [82, 272] width 102 height 18
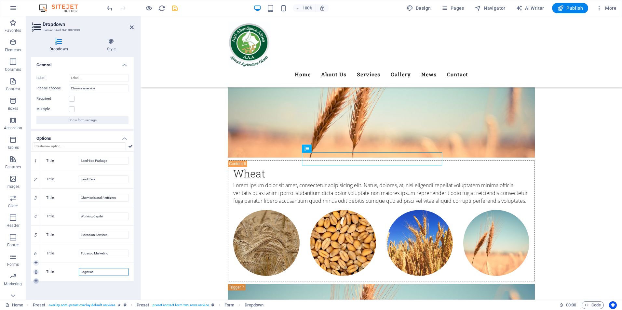
click at [36, 282] on icon at bounding box center [35, 281] width 3 height 4
type input "Logistics"
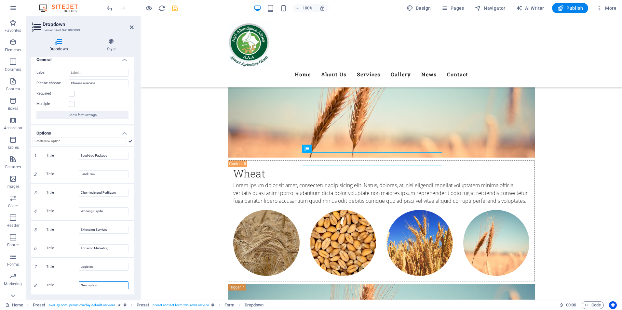
drag, startPoint x: 101, startPoint y: 290, endPoint x: 53, endPoint y: 296, distance: 48.5
click at [53, 296] on div "Dropdown Style General Label Please choose Choose a service Required Multiple S…" at bounding box center [82, 166] width 113 height 267
type input "Others"
drag, startPoint x: 132, startPoint y: 98, endPoint x: 134, endPoint y: 83, distance: 14.4
click at [134, 83] on div "Dropdown Style General Label Please choose Choose a service Required Multiple S…" at bounding box center [82, 166] width 113 height 267
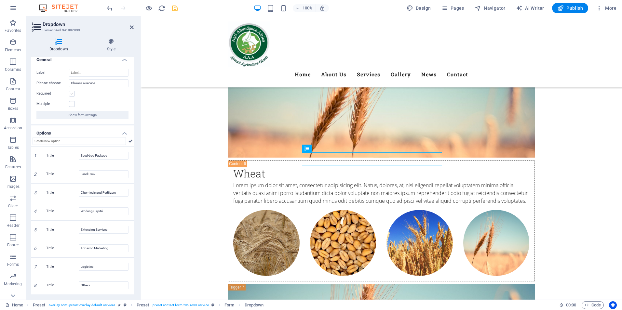
click at [71, 95] on label at bounding box center [72, 94] width 6 height 6
click at [0, 0] on input "Required" at bounding box center [0, 0] width 0 height 0
click at [72, 103] on label at bounding box center [72, 104] width 6 height 6
click at [0, 0] on input "Multiple" at bounding box center [0, 0] width 0 height 0
click at [177, 7] on icon "save" at bounding box center [174, 8] width 7 height 7
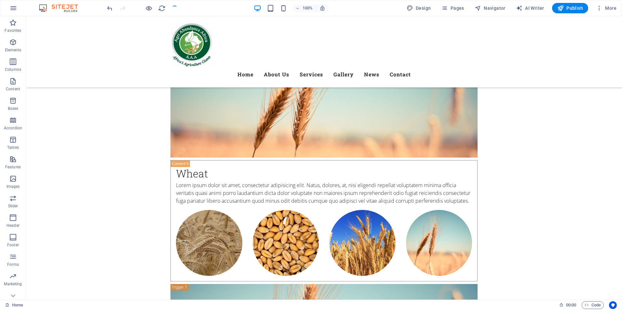
checkbox input "false"
click at [66, 149] on icon at bounding box center [68, 148] width 4 height 7
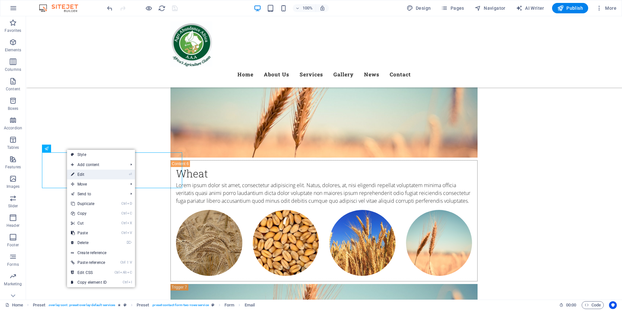
click at [86, 176] on link "⏎ Edit" at bounding box center [89, 175] width 44 height 10
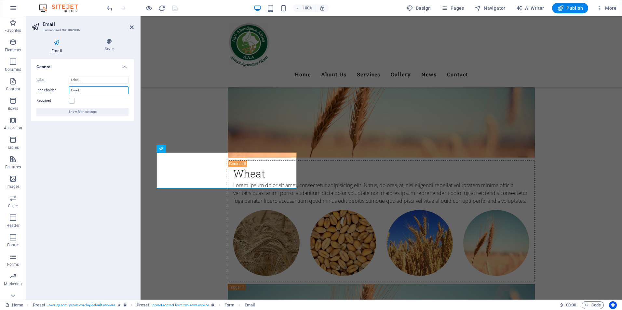
drag, startPoint x: 99, startPoint y: 92, endPoint x: 54, endPoint y: 96, distance: 45.1
click at [54, 96] on div "Label Placeholder Email Required Show form settings" at bounding box center [82, 96] width 102 height 50
type input "Farming Area"
click at [175, 11] on icon "save" at bounding box center [174, 8] width 7 height 7
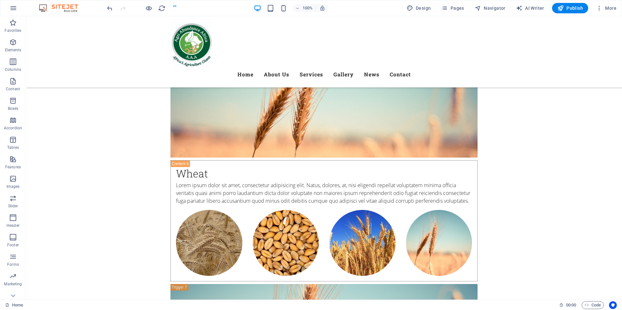
checkbox input "false"
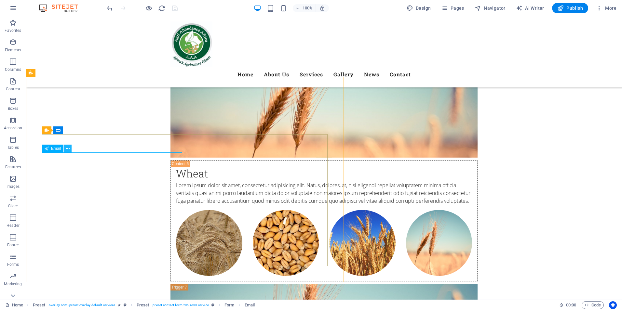
click at [67, 148] on icon at bounding box center [68, 148] width 4 height 7
click at [212, 131] on icon at bounding box center [212, 130] width 4 height 7
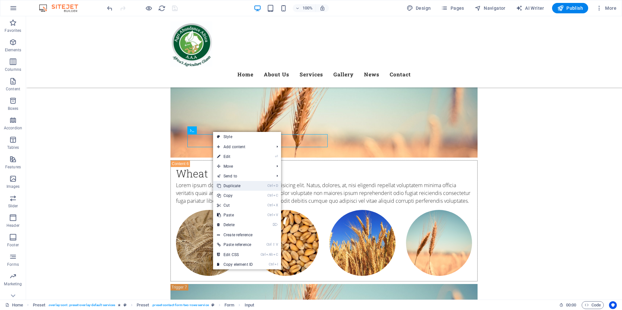
click at [230, 185] on link "Ctrl D Duplicate" at bounding box center [235, 186] width 44 height 10
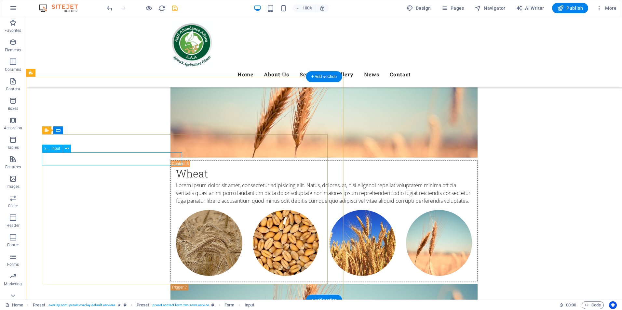
click at [68, 149] on icon at bounding box center [67, 148] width 4 height 7
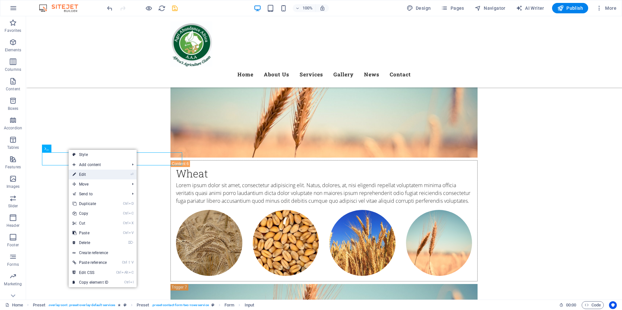
click at [81, 175] on link "⏎ Edit" at bounding box center [91, 175] width 44 height 10
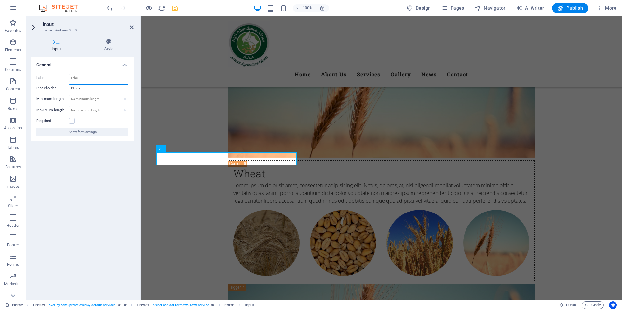
drag, startPoint x: 93, startPoint y: 90, endPoint x: 55, endPoint y: 97, distance: 39.2
click at [55, 97] on div "Label Placeholder Phone Minimum length No minimum length chars Maximum length N…" at bounding box center [82, 105] width 102 height 72
type input "Grower Number"
click at [72, 122] on label at bounding box center [72, 121] width 6 height 6
click at [0, 0] on input "Required" at bounding box center [0, 0] width 0 height 0
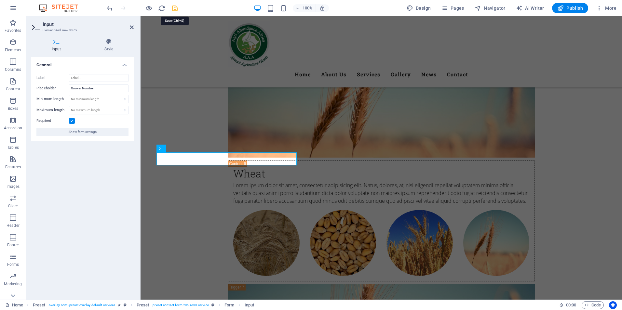
drag, startPoint x: 176, startPoint y: 10, endPoint x: 150, endPoint y: 3, distance: 26.7
click at [176, 10] on icon "save" at bounding box center [174, 8] width 7 height 7
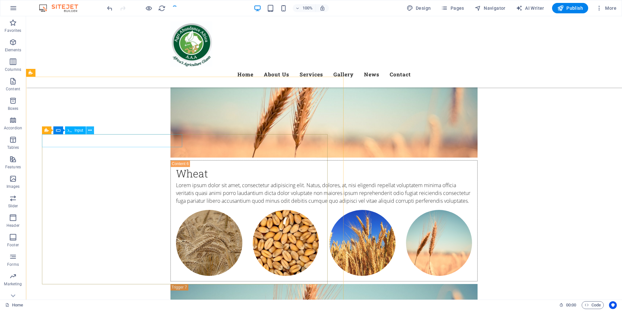
click at [89, 130] on icon at bounding box center [90, 130] width 4 height 7
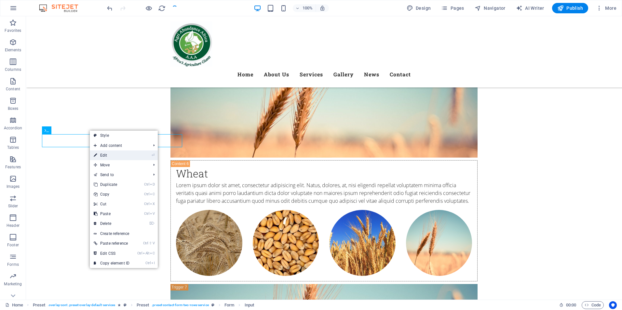
click at [110, 156] on link "⏎ Edit" at bounding box center [112, 156] width 44 height 10
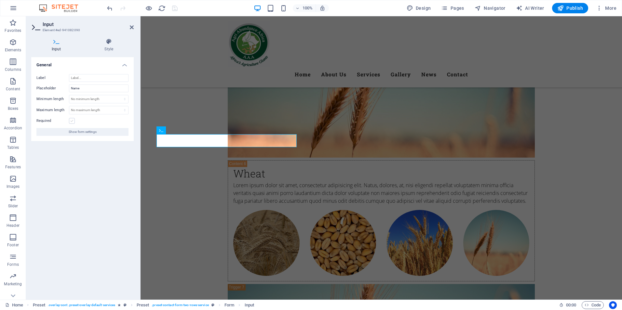
click at [73, 123] on label at bounding box center [72, 121] width 6 height 6
click at [0, 0] on input "Required" at bounding box center [0, 0] width 0 height 0
click at [172, 8] on icon "save" at bounding box center [174, 8] width 7 height 7
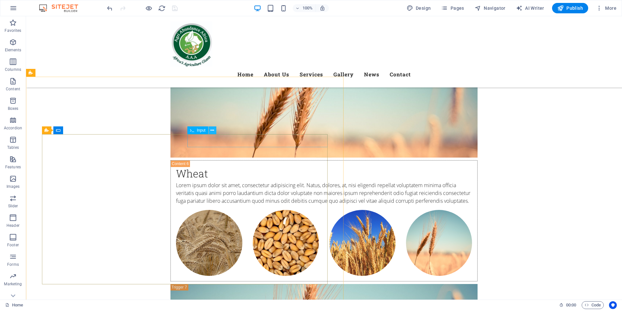
click at [213, 134] on button at bounding box center [212, 130] width 8 height 8
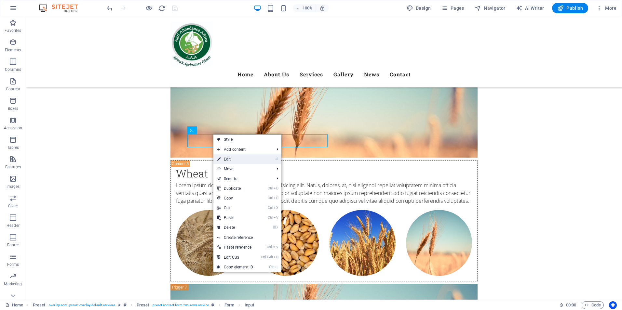
click at [227, 161] on link "⏎ Edit" at bounding box center [235, 159] width 44 height 10
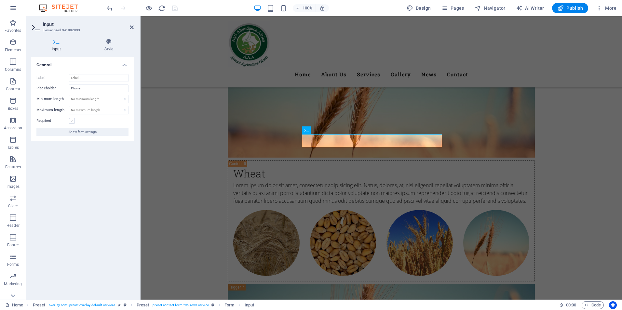
click at [72, 120] on label at bounding box center [72, 121] width 6 height 6
click at [0, 0] on input "Required" at bounding box center [0, 0] width 0 height 0
click at [175, 7] on icon "save" at bounding box center [174, 8] width 7 height 7
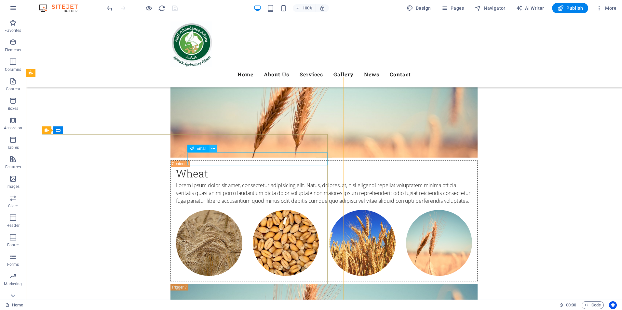
click at [214, 151] on icon at bounding box center [213, 148] width 4 height 7
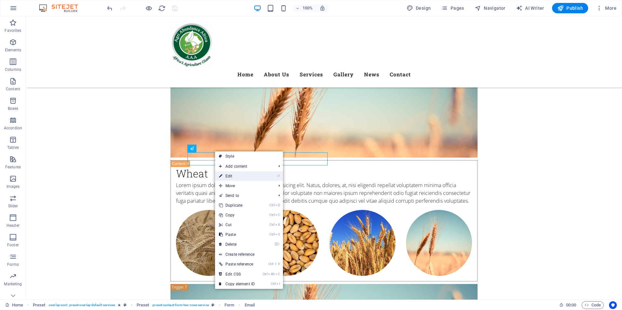
click at [233, 177] on link "⏎ Edit" at bounding box center [237, 176] width 44 height 10
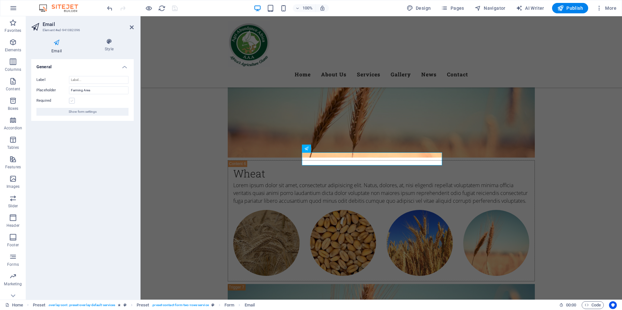
click at [72, 102] on label at bounding box center [72, 101] width 6 height 6
click at [0, 0] on input "Required" at bounding box center [0, 0] width 0 height 0
click at [174, 9] on icon "save" at bounding box center [174, 8] width 7 height 7
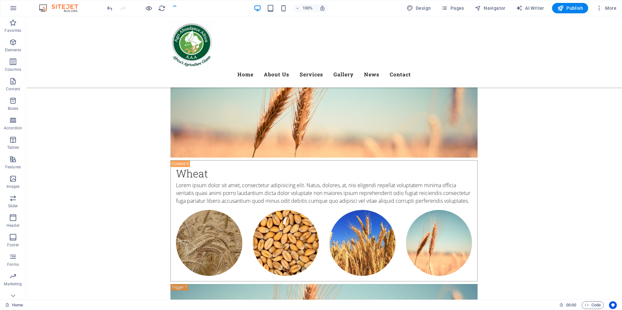
checkbox input "false"
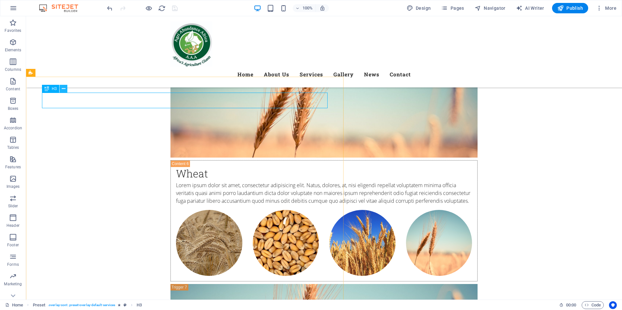
click at [62, 91] on icon at bounding box center [64, 88] width 4 height 7
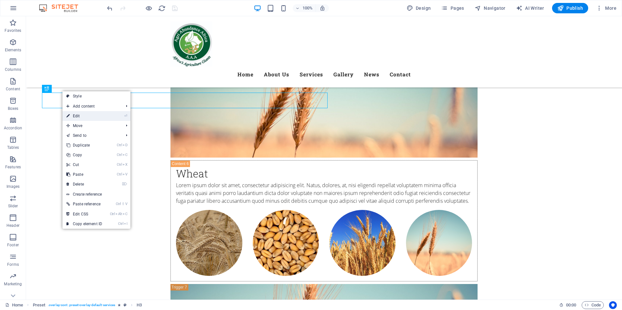
click at [82, 116] on link "⏎ Edit" at bounding box center [84, 116] width 44 height 10
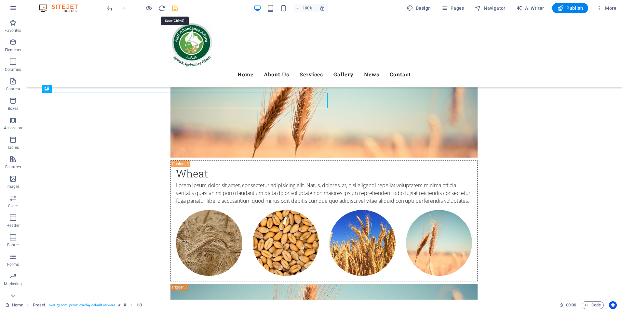
click at [173, 10] on icon "save" at bounding box center [174, 8] width 7 height 7
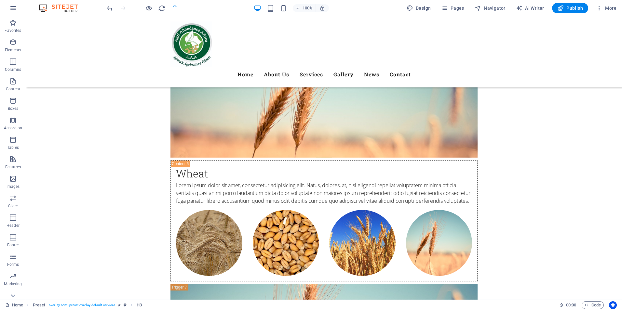
checkbox input "false"
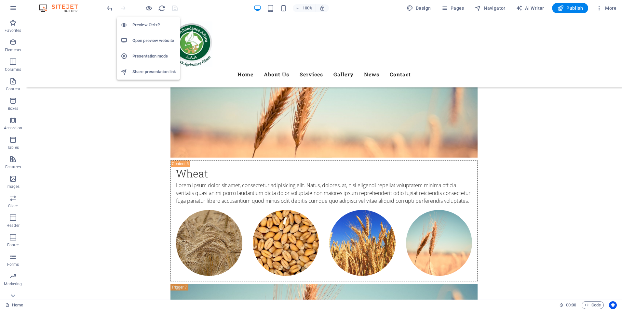
click at [149, 42] on h6 "Open preview website" at bounding box center [154, 41] width 44 height 8
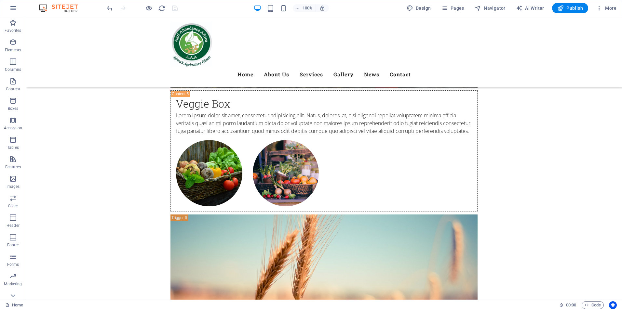
scroll to position [2686, 0]
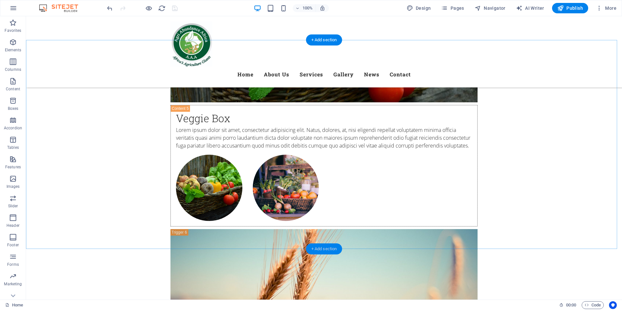
click at [318, 248] on div "+ Add section" at bounding box center [324, 248] width 36 height 11
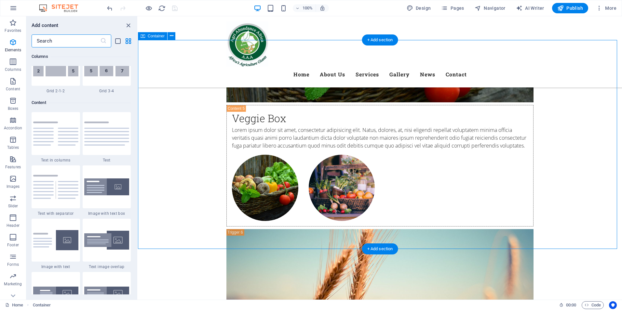
scroll to position [1137, 0]
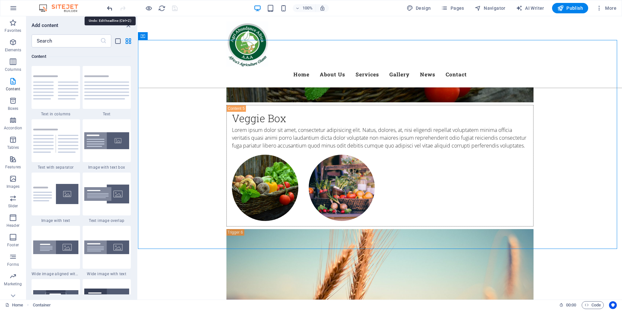
click at [110, 9] on icon "undo" at bounding box center [109, 8] width 7 height 7
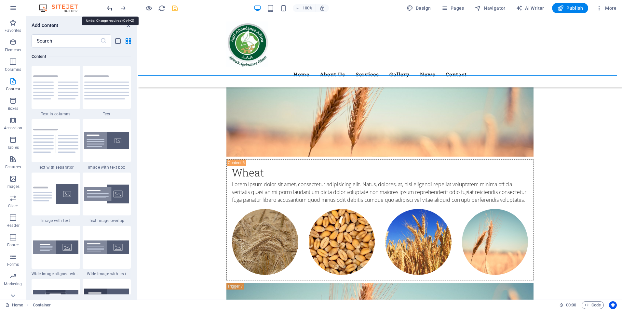
click at [110, 9] on icon "undo" at bounding box center [109, 8] width 7 height 7
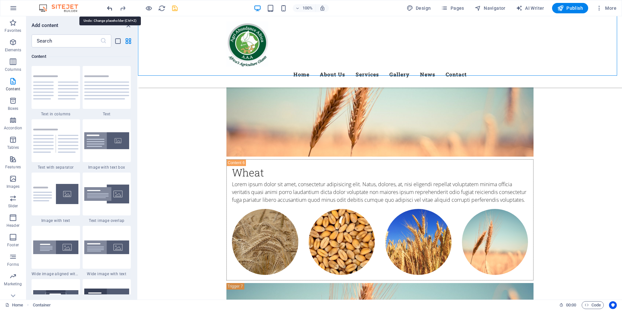
click at [110, 9] on icon "undo" at bounding box center [109, 8] width 7 height 7
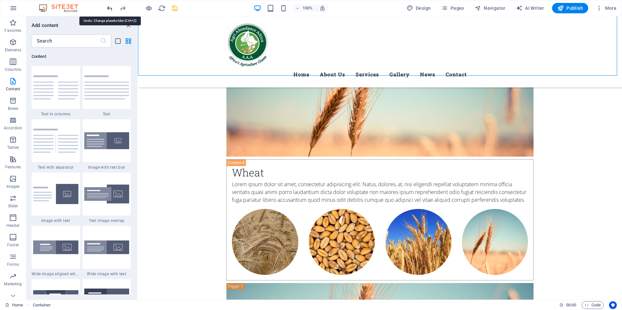
click at [110, 9] on icon "undo" at bounding box center [109, 8] width 7 height 7
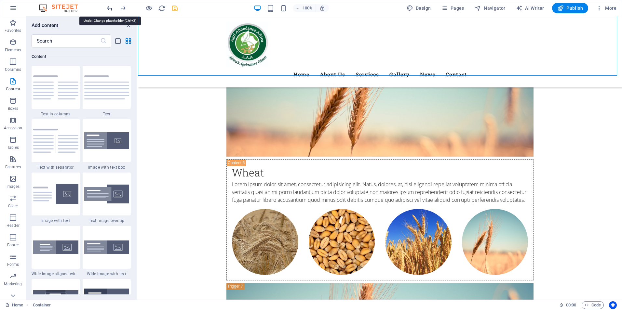
click at [110, 9] on icon "undo" at bounding box center [109, 8] width 7 height 7
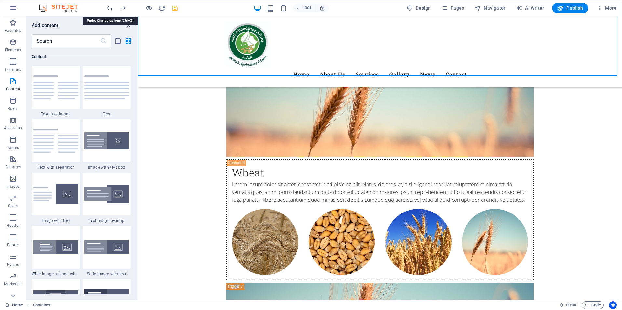
click at [110, 9] on icon "undo" at bounding box center [109, 8] width 7 height 7
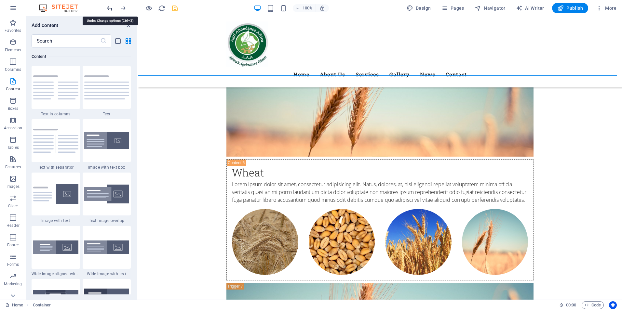
click at [110, 9] on icon "undo" at bounding box center [109, 8] width 7 height 7
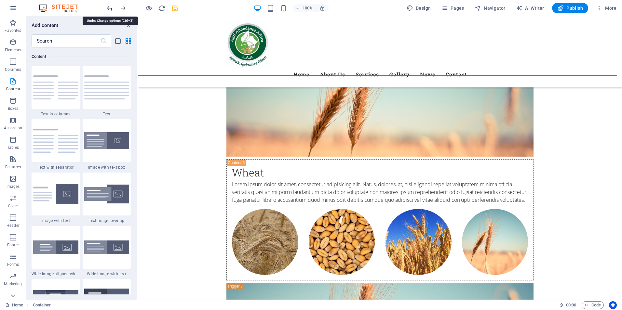
click at [110, 9] on icon "undo" at bounding box center [109, 8] width 7 height 7
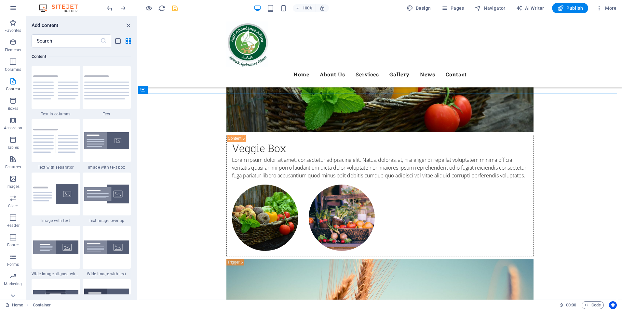
scroll to position [2660, 0]
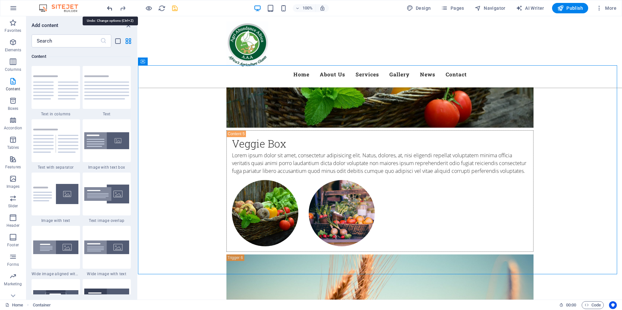
click at [110, 10] on icon "undo" at bounding box center [109, 8] width 7 height 7
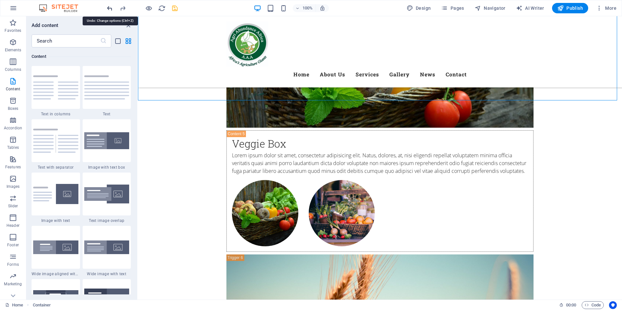
scroll to position [2859, 0]
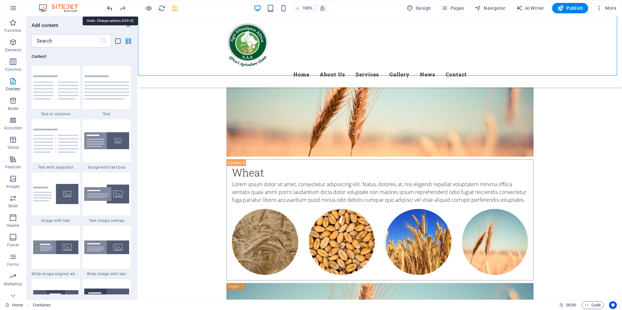
click at [110, 10] on icon "undo" at bounding box center [109, 8] width 7 height 7
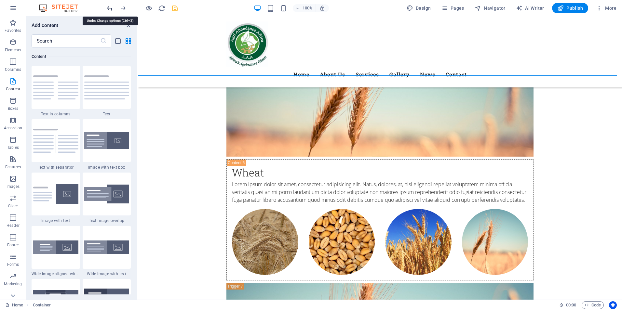
click at [110, 10] on icon "undo" at bounding box center [109, 8] width 7 height 7
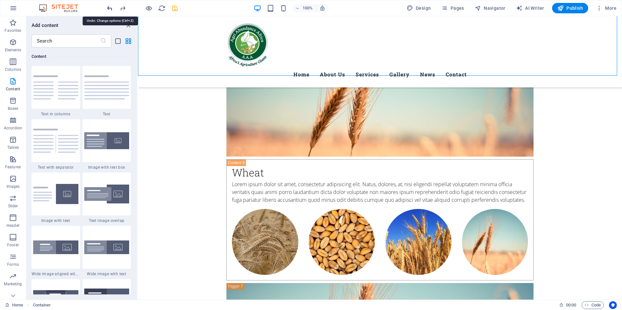
click at [110, 10] on icon "undo" at bounding box center [109, 8] width 7 height 7
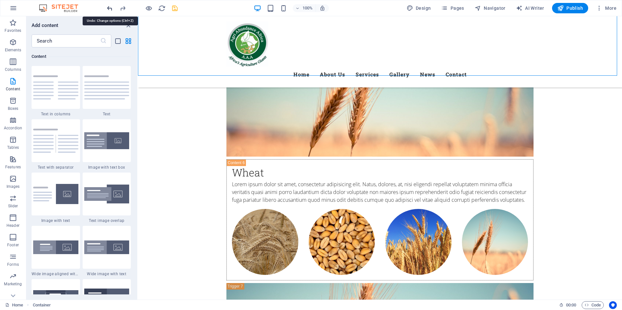
click at [110, 10] on icon "undo" at bounding box center [109, 8] width 7 height 7
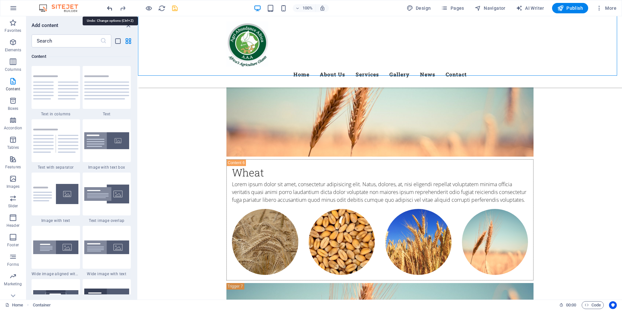
click at [110, 10] on icon "undo" at bounding box center [109, 8] width 7 height 7
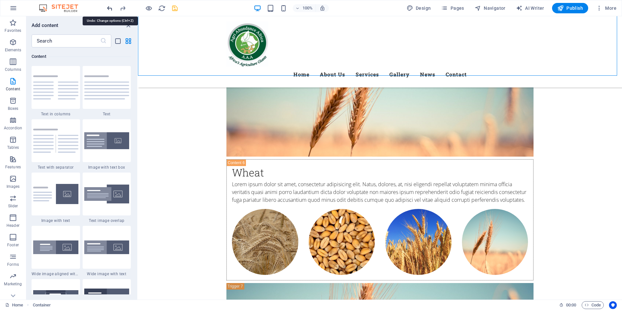
click at [110, 10] on icon "undo" at bounding box center [109, 8] width 7 height 7
click at [109, 10] on icon "undo" at bounding box center [109, 8] width 7 height 7
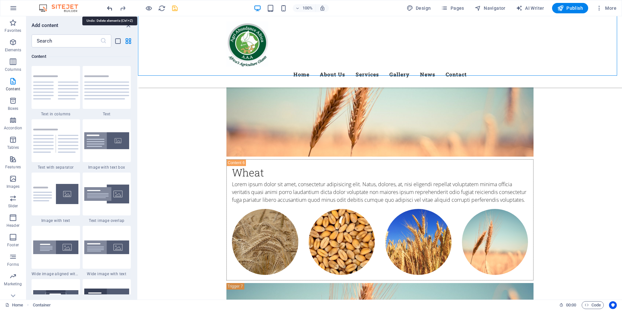
click at [109, 10] on icon "undo" at bounding box center [109, 8] width 7 height 7
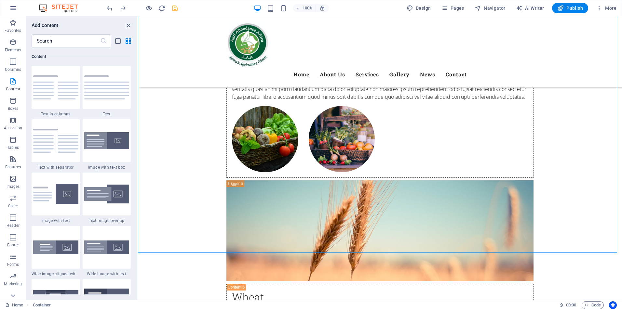
scroll to position [2739, 0]
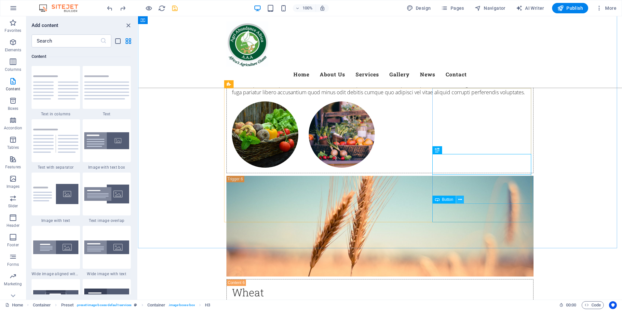
click at [461, 201] on icon at bounding box center [460, 199] width 4 height 7
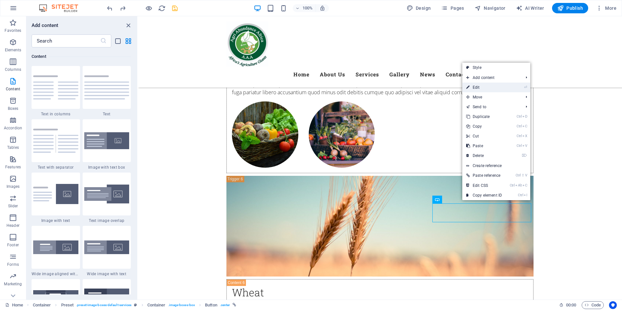
click at [478, 90] on link "⏎ Edit" at bounding box center [484, 88] width 44 height 10
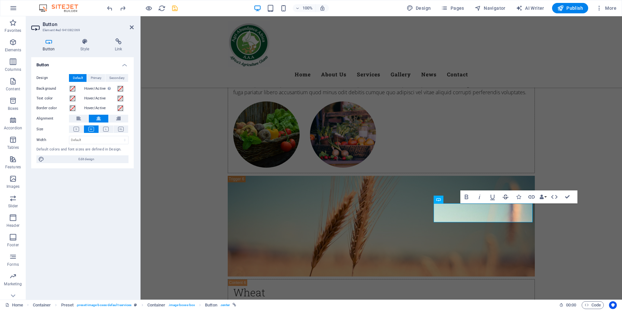
click at [505, 196] on icon "button" at bounding box center [505, 197] width 8 height 8
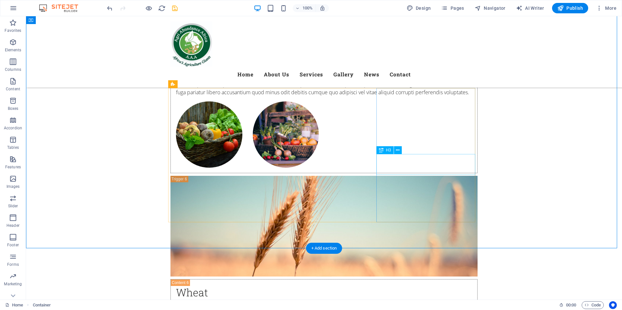
click at [395, 151] on button at bounding box center [398, 150] width 8 height 8
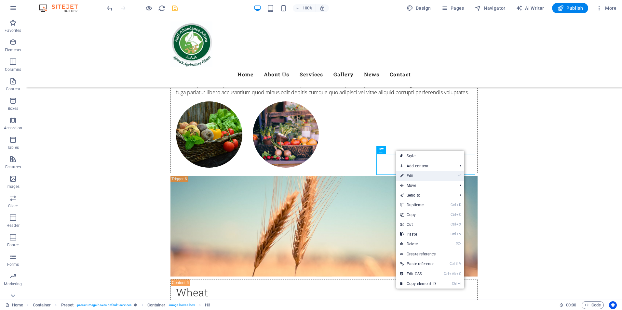
click at [409, 177] on link "⏎ Edit" at bounding box center [418, 176] width 44 height 10
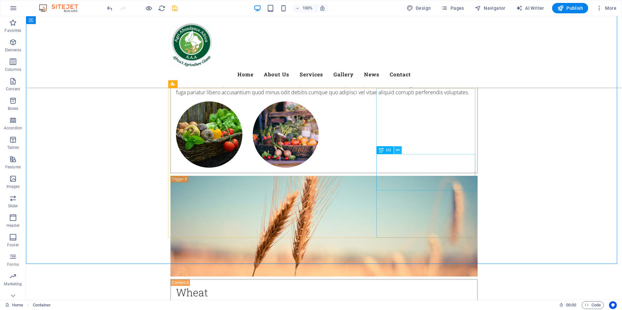
click at [397, 153] on icon at bounding box center [398, 150] width 4 height 7
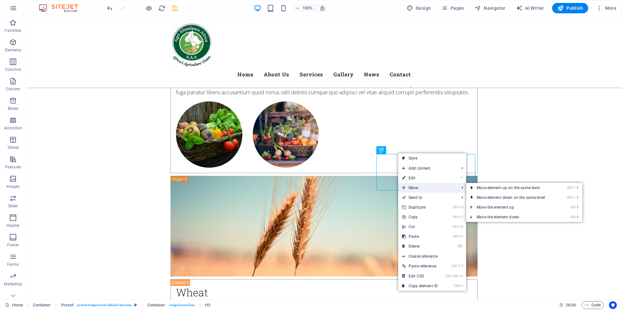
click at [412, 189] on span "Move" at bounding box center [427, 188] width 58 height 10
click at [499, 215] on link "Ctrl ⬇ Move the element down" at bounding box center [512, 217] width 92 height 10
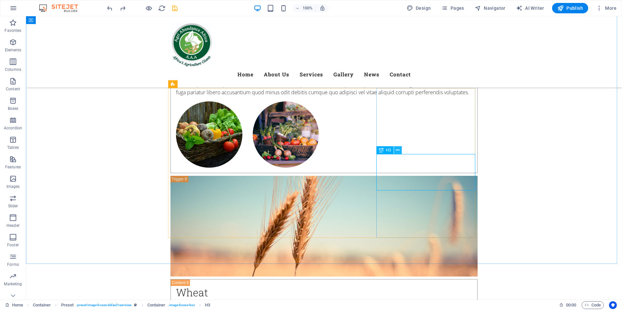
click at [398, 152] on icon at bounding box center [398, 150] width 4 height 7
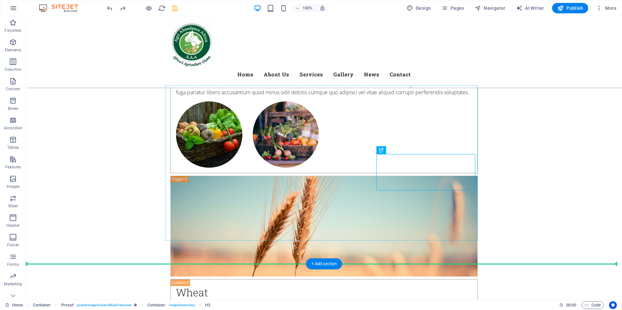
drag, startPoint x: 378, startPoint y: 182, endPoint x: 335, endPoint y: 188, distance: 43.4
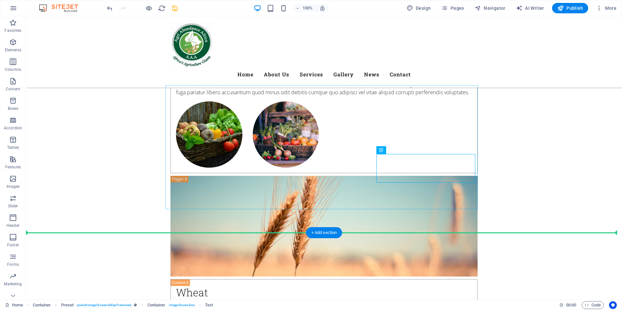
drag, startPoint x: 377, startPoint y: 166, endPoint x: 333, endPoint y: 176, distance: 45.2
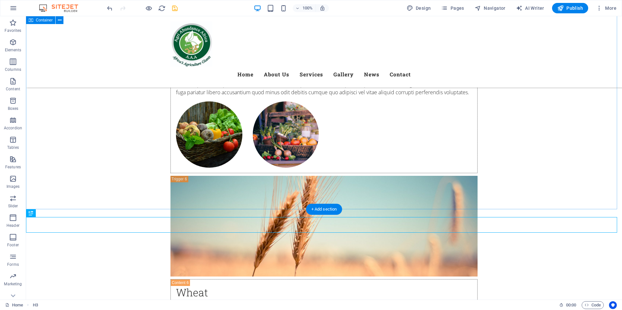
drag, startPoint x: 351, startPoint y: 217, endPoint x: 347, endPoint y: 193, distance: 24.2
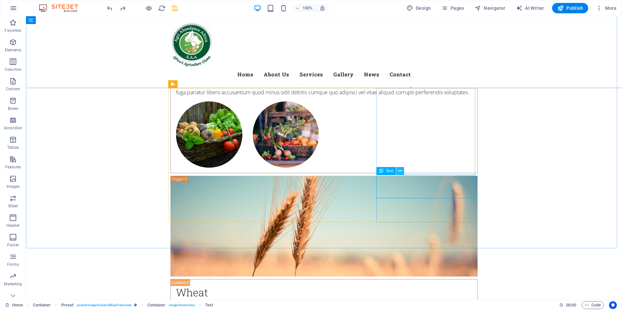
click at [400, 172] on icon at bounding box center [400, 171] width 4 height 7
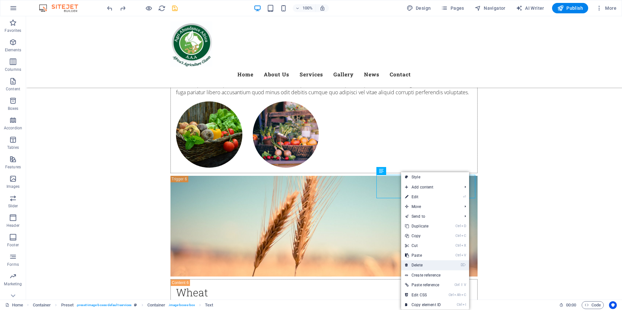
click at [416, 263] on link "⌦ Delete" at bounding box center [423, 265] width 44 height 10
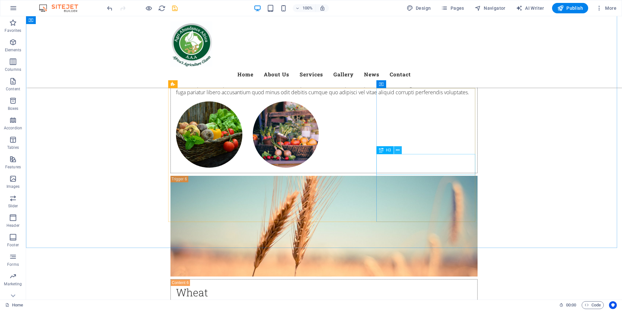
click at [398, 153] on icon at bounding box center [398, 150] width 4 height 7
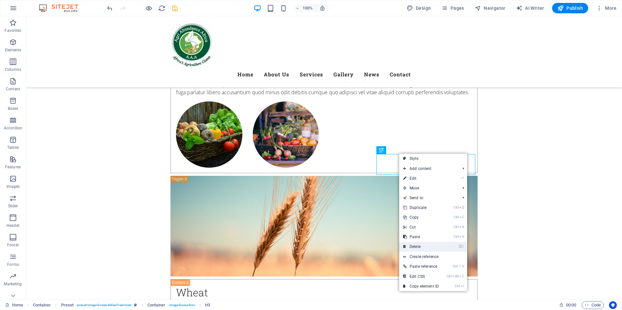
click at [415, 247] on link "⌦ Delete" at bounding box center [421, 247] width 44 height 10
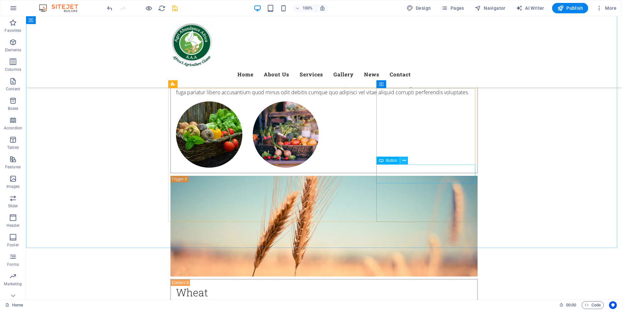
click at [402, 160] on icon at bounding box center [404, 160] width 4 height 7
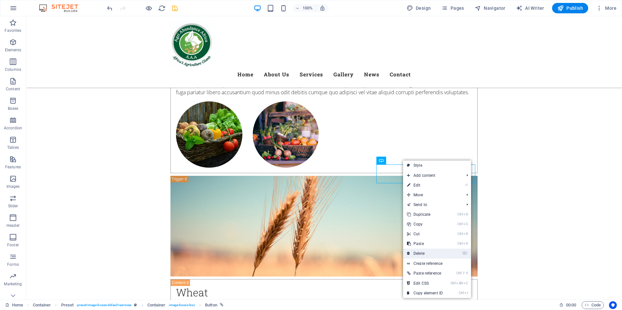
click at [416, 253] on link "⌦ Delete" at bounding box center [425, 254] width 44 height 10
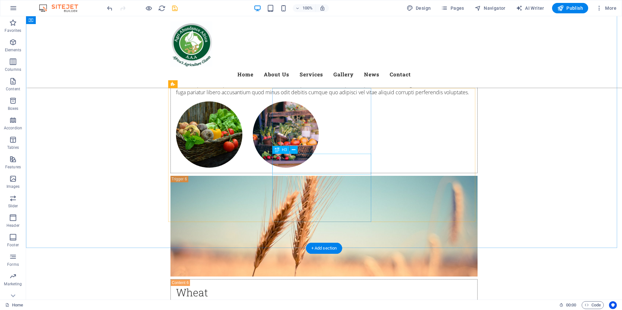
click at [295, 151] on icon at bounding box center [294, 150] width 4 height 7
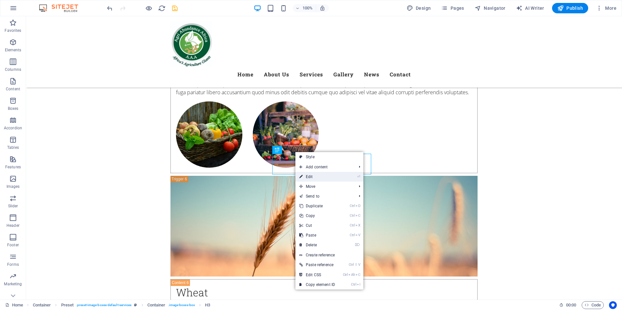
click at [309, 178] on link "⏎ Edit" at bounding box center [317, 177] width 44 height 10
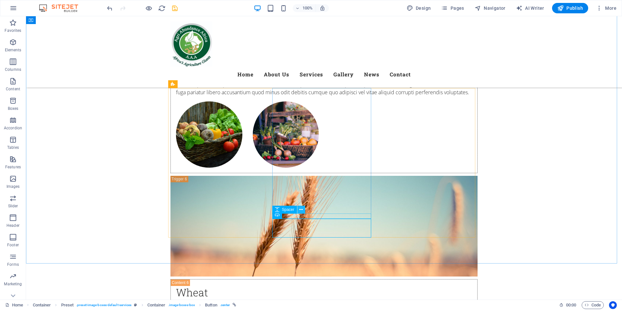
click at [301, 210] on icon at bounding box center [301, 209] width 4 height 7
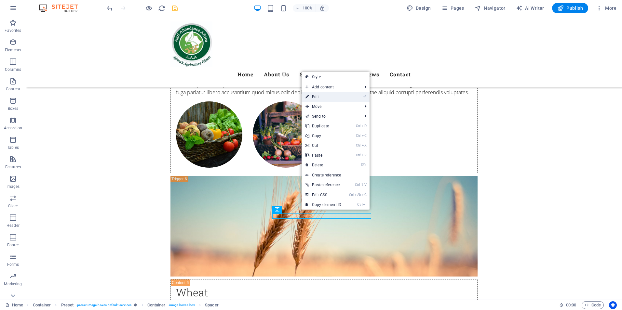
click at [316, 95] on link "⏎ Edit" at bounding box center [323, 97] width 44 height 10
select select "rem"
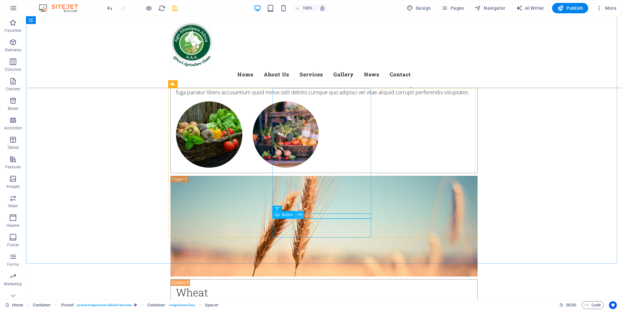
click at [300, 217] on icon at bounding box center [300, 215] width 4 height 7
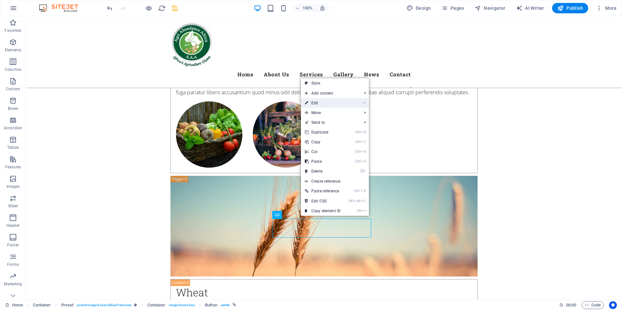
click at [314, 107] on link "⏎ Edit" at bounding box center [323, 103] width 44 height 10
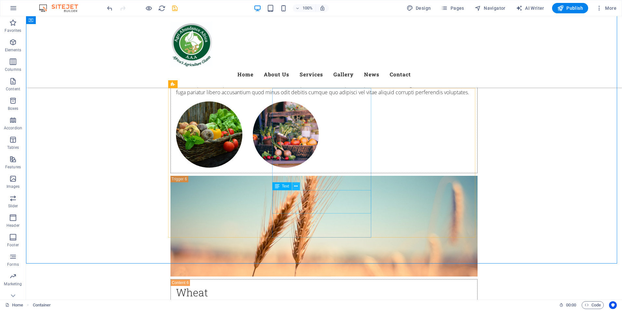
click at [295, 187] on icon at bounding box center [296, 186] width 4 height 7
click at [295, 151] on icon at bounding box center [294, 150] width 4 height 7
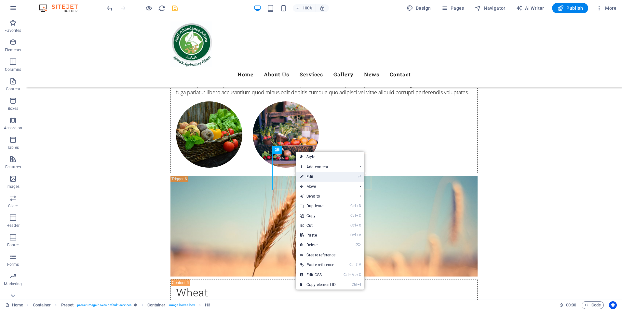
click at [309, 179] on link "⏎ Edit" at bounding box center [318, 177] width 44 height 10
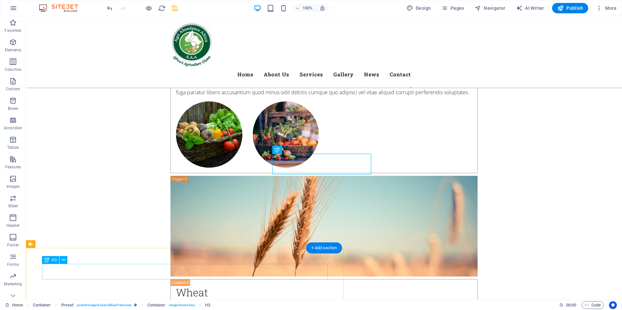
click at [62, 262] on icon at bounding box center [64, 260] width 4 height 7
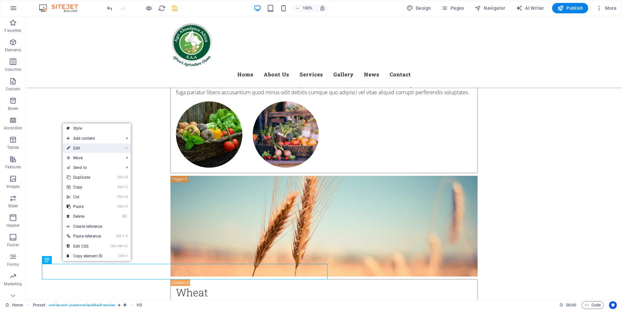
click at [76, 150] on link "⏎ Edit" at bounding box center [85, 148] width 44 height 10
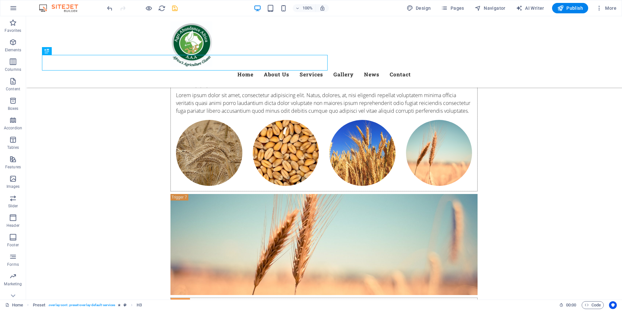
scroll to position [2943, 0]
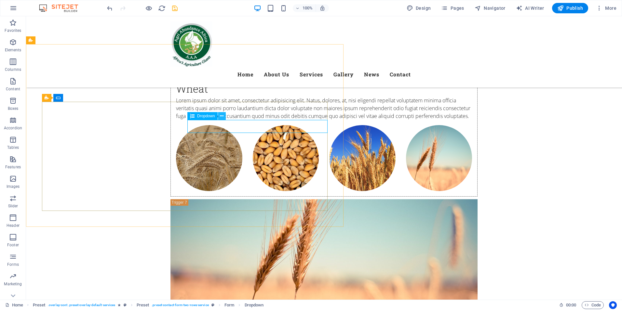
click at [221, 117] on icon at bounding box center [222, 116] width 4 height 7
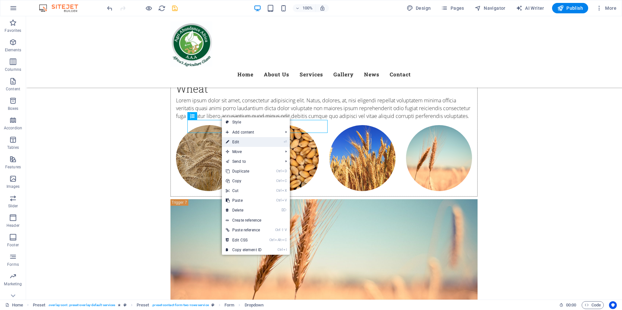
click at [238, 143] on link "⏎ Edit" at bounding box center [244, 142] width 44 height 10
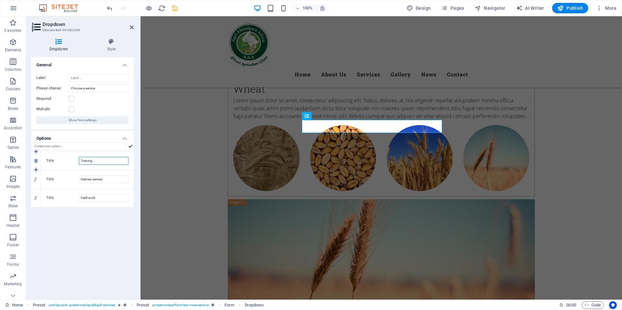
drag, startPoint x: 99, startPoint y: 161, endPoint x: 35, endPoint y: 166, distance: 64.3
click at [35, 166] on div "1 Title Training" at bounding box center [82, 161] width 102 height 19
type input "Seedbed Package"
drag, startPoint x: 107, startPoint y: 179, endPoint x: 45, endPoint y: 188, distance: 62.7
click at [45, 188] on div "Title Delivery service" at bounding box center [87, 179] width 93 height 18
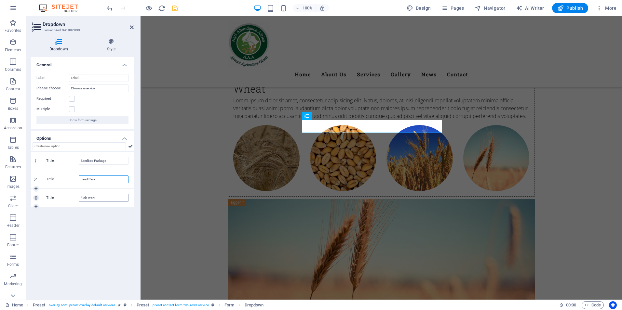
type input "Land Pack"
drag, startPoint x: 104, startPoint y: 198, endPoint x: 59, endPoint y: 218, distance: 49.3
click at [59, 218] on div "General Label Please choose Choose a service Required Multiple Show form settin…" at bounding box center [82, 175] width 102 height 237
click at [35, 207] on icon at bounding box center [35, 207] width 3 height 4
type input "Chemicals and Fertilizers"
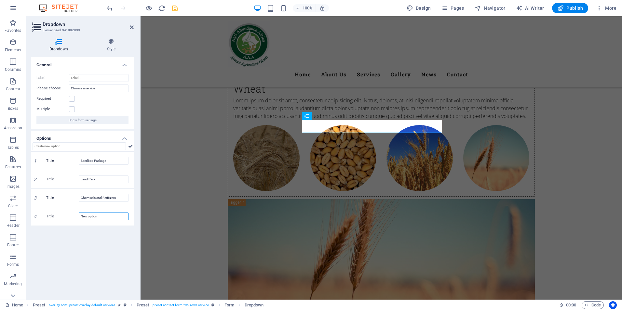
drag, startPoint x: 104, startPoint y: 218, endPoint x: 40, endPoint y: 231, distance: 65.7
click at [40, 231] on div "General Label Please choose Choose a service Required Multiple Show form settin…" at bounding box center [82, 175] width 102 height 237
click at [37, 225] on icon at bounding box center [35, 226] width 3 height 4
type input "Tobacco Packaging"
drag, startPoint x: 106, startPoint y: 235, endPoint x: 66, endPoint y: 246, distance: 41.1
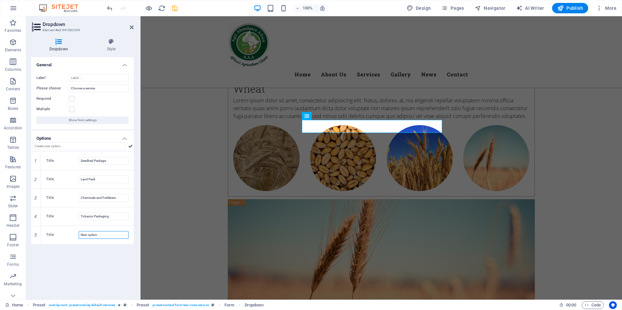
click at [66, 246] on div "General Label Please choose Choose a service Required Multiple Show form settin…" at bounding box center [82, 175] width 102 height 237
click at [35, 242] on icon at bounding box center [35, 244] width 3 height 4
type input "Working Capital"
drag, startPoint x: 101, startPoint y: 255, endPoint x: 20, endPoint y: 266, distance: 82.3
click at [20, 266] on section "Favorites Elements Columns Content Boxes Accordion Tables Features Images Slide…" at bounding box center [311, 157] width 622 height 283
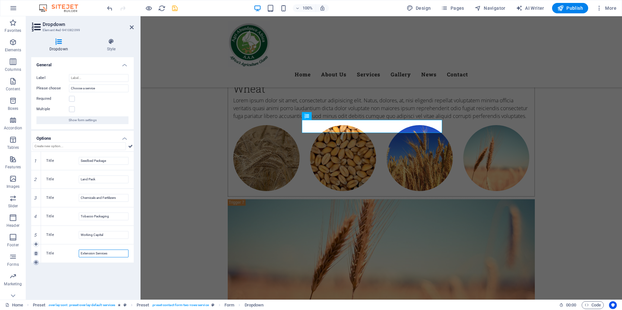
click at [36, 261] on icon at bounding box center [35, 263] width 3 height 4
type input "Extension Services"
drag, startPoint x: 102, startPoint y: 271, endPoint x: 52, endPoint y: 280, distance: 50.5
click at [52, 280] on div "Title New option" at bounding box center [87, 272] width 93 height 18
click at [101, 273] on input "Title" at bounding box center [104, 272] width 50 height 8
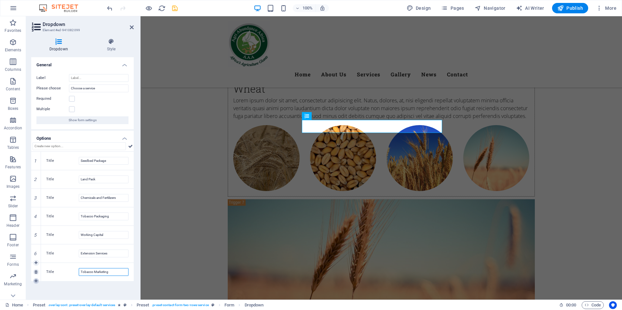
click at [37, 281] on icon at bounding box center [35, 281] width 3 height 4
type input "Tobacco Marketing"
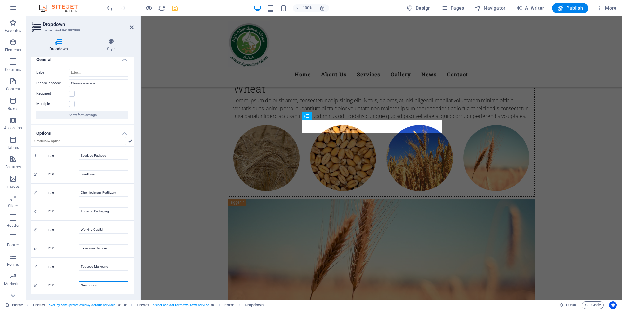
drag, startPoint x: 107, startPoint y: 289, endPoint x: 52, endPoint y: 298, distance: 55.6
click at [52, 298] on div "Dropdown Style General Label Please choose Choose a service Required Multiple S…" at bounding box center [82, 166] width 113 height 267
type input "Logistics"
click at [70, 94] on label at bounding box center [72, 94] width 6 height 6
click at [0, 0] on input "Required" at bounding box center [0, 0] width 0 height 0
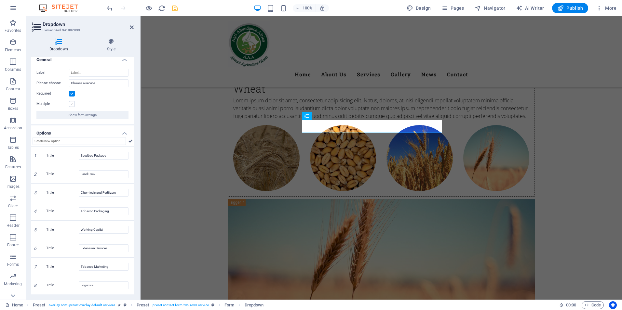
click at [73, 106] on label at bounding box center [72, 104] width 6 height 6
click at [0, 0] on input "Multiple" at bounding box center [0, 0] width 0 height 0
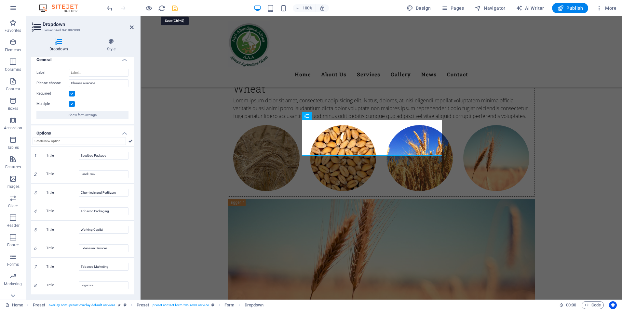
click at [173, 7] on icon "save" at bounding box center [174, 8] width 7 height 7
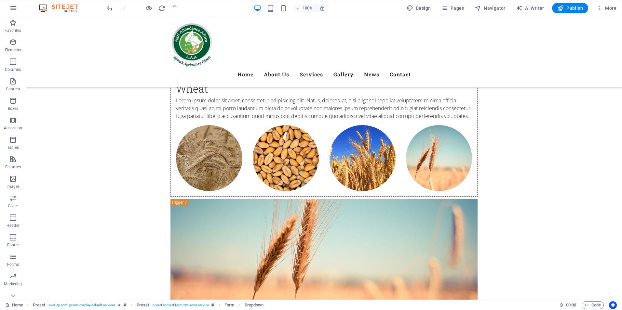
checkbox input "false"
click at [90, 99] on icon at bounding box center [90, 98] width 4 height 7
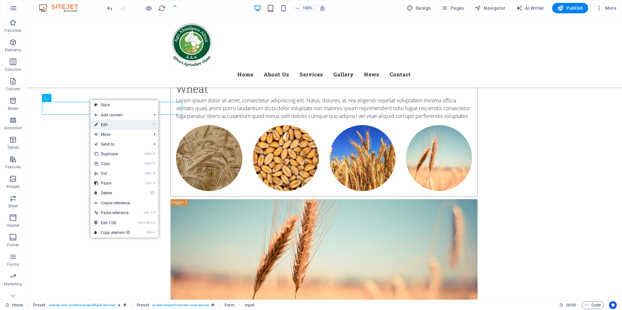
click at [103, 125] on link "⏎ Edit" at bounding box center [112, 125] width 44 height 10
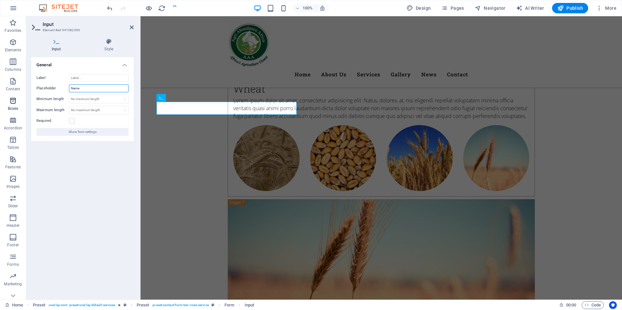
drag, startPoint x: 95, startPoint y: 87, endPoint x: 12, endPoint y: 108, distance: 85.8
click at [12, 108] on section "Favorites Elements Columns Content Boxes Accordion Tables Features Images Slide…" at bounding box center [311, 157] width 622 height 283
type input "G"
type input "Grower Name"
click at [72, 122] on label at bounding box center [72, 121] width 6 height 6
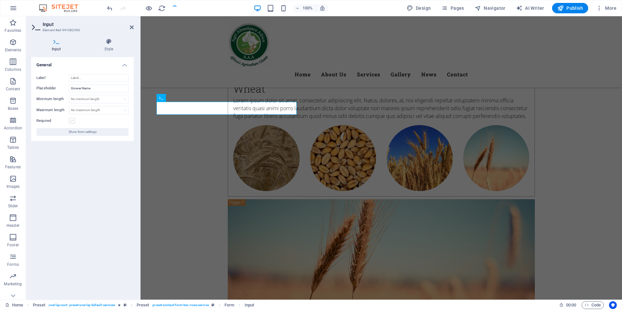
click at [0, 0] on input "Required" at bounding box center [0, 0] width 0 height 0
click at [90, 133] on span "Show form settings" at bounding box center [83, 132] width 28 height 8
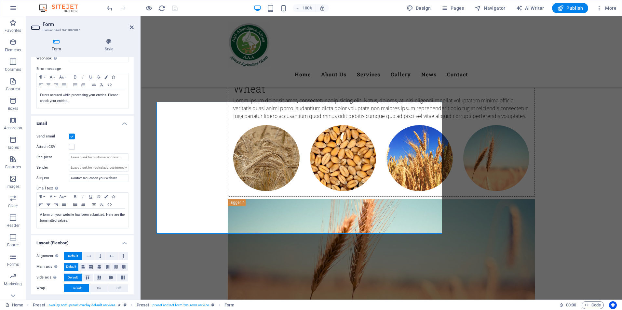
scroll to position [0, 0]
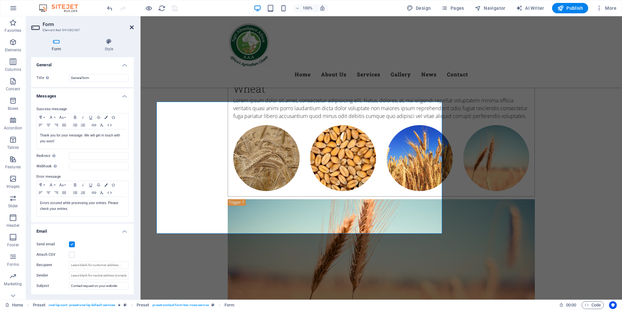
click at [133, 28] on icon at bounding box center [132, 27] width 4 height 5
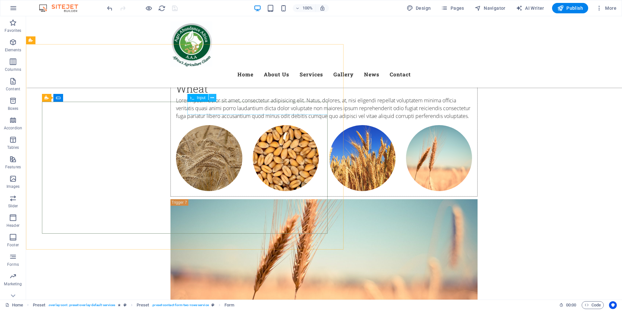
click at [212, 98] on icon at bounding box center [212, 98] width 4 height 7
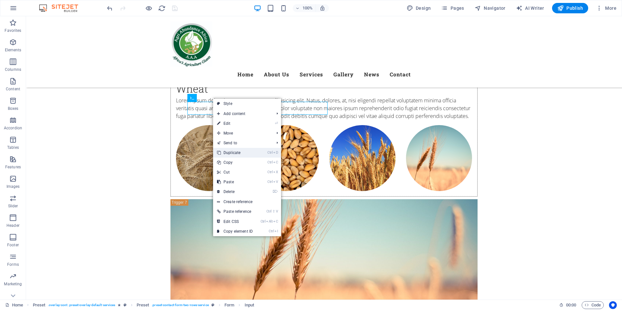
click at [231, 151] on link "Ctrl D Duplicate" at bounding box center [235, 153] width 44 height 10
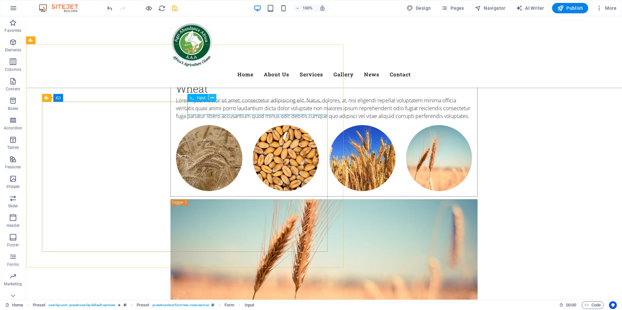
click at [213, 98] on icon at bounding box center [212, 98] width 4 height 7
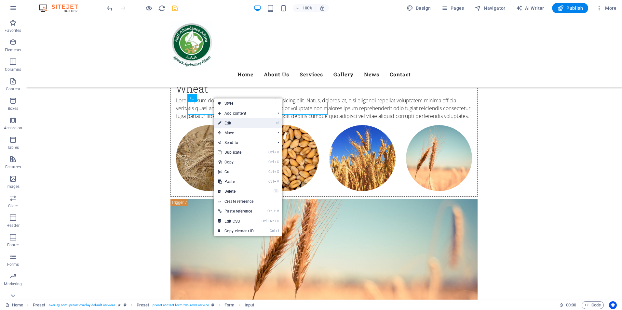
click at [233, 125] on link "⏎ Edit" at bounding box center [236, 123] width 44 height 10
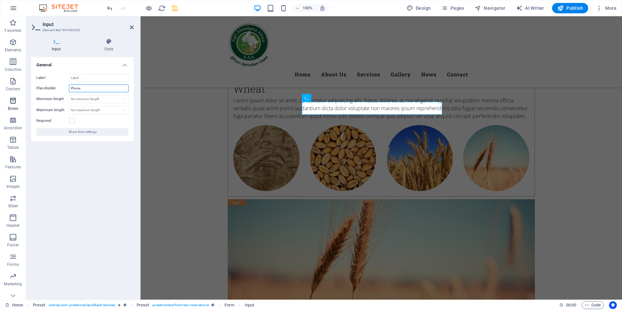
drag, startPoint x: 92, startPoint y: 87, endPoint x: 22, endPoint y: 96, distance: 70.2
click at [22, 96] on section "Favorites Elements Columns Content Boxes Accordion Tables Features Images Slide…" at bounding box center [311, 157] width 622 height 283
type input "Grower Number"
click at [73, 121] on label at bounding box center [72, 121] width 6 height 6
click at [0, 0] on input "Required" at bounding box center [0, 0] width 0 height 0
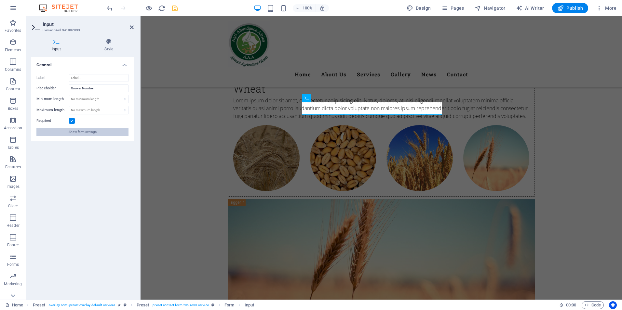
click at [82, 131] on span "Show form settings" at bounding box center [83, 132] width 28 height 8
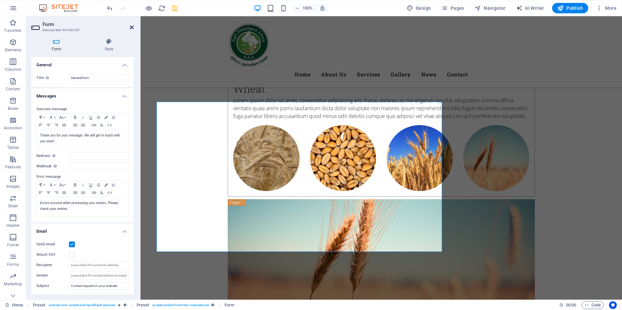
click at [132, 25] on icon at bounding box center [132, 27] width 4 height 5
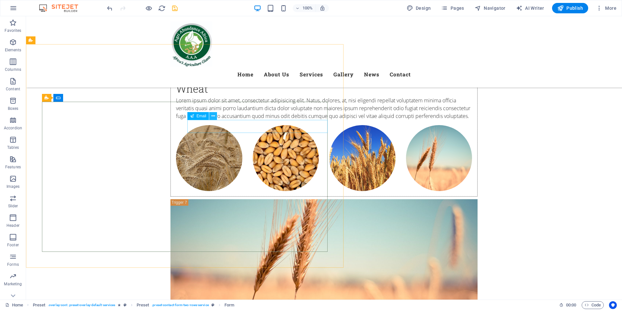
click at [214, 116] on icon at bounding box center [213, 116] width 4 height 7
click at [92, 98] on icon at bounding box center [90, 98] width 4 height 7
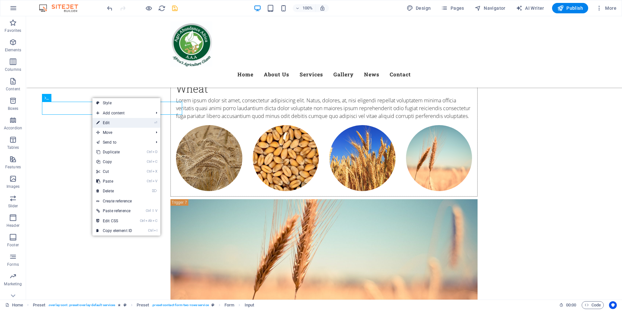
click at [114, 125] on link "⏎ Edit" at bounding box center [114, 123] width 44 height 10
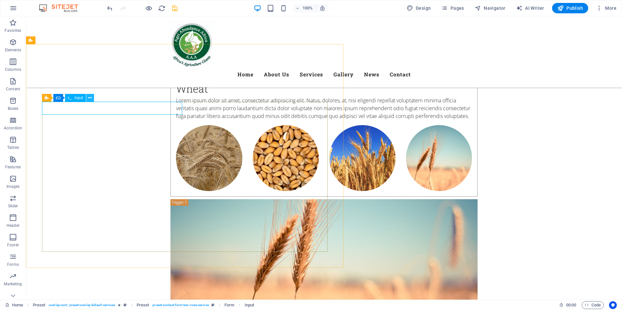
click at [90, 99] on icon at bounding box center [90, 98] width 4 height 7
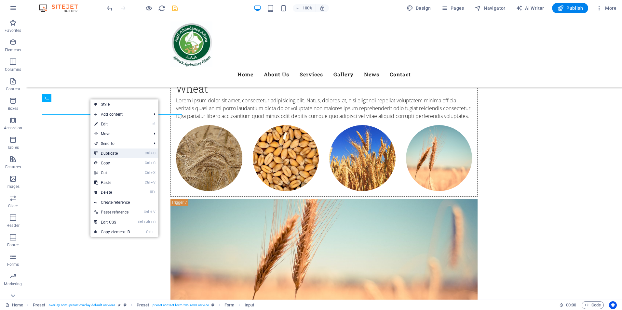
click at [107, 152] on link "Ctrl D Duplicate" at bounding box center [112, 154] width 44 height 10
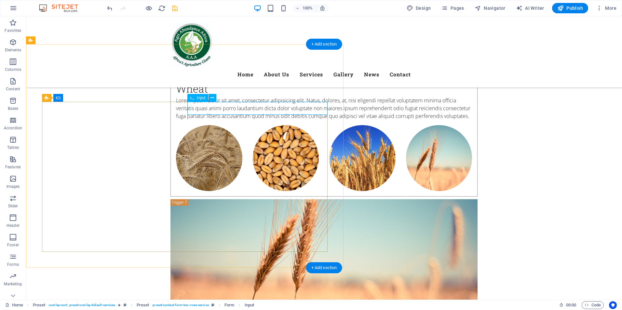
click at [213, 97] on icon at bounding box center [212, 98] width 4 height 7
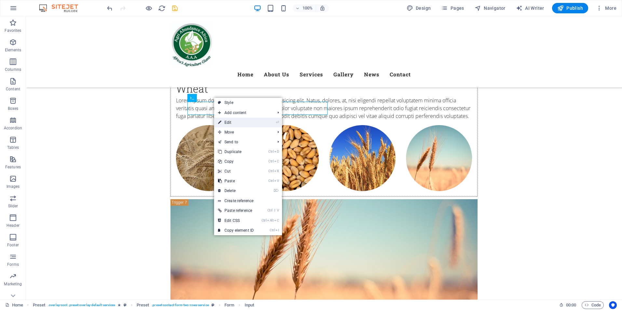
click at [228, 124] on link "⏎ Edit" at bounding box center [236, 123] width 44 height 10
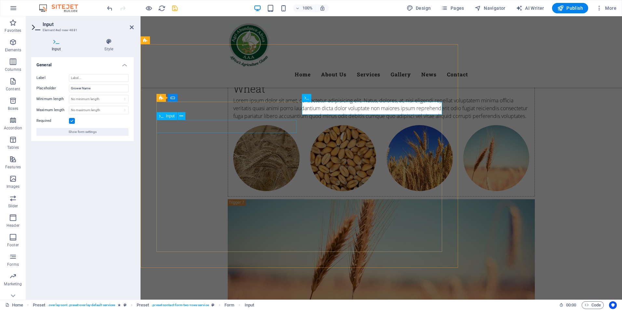
drag, startPoint x: 350, startPoint y: 110, endPoint x: 256, endPoint y: 125, distance: 95.5
drag, startPoint x: 98, startPoint y: 88, endPoint x: -1, endPoint y: 112, distance: 101.9
click at [0, 112] on html "[DOMAIN_NAME] Home (en) Favorites Elements Columns Content Boxes Accordion Tabl…" at bounding box center [311, 155] width 622 height 310
type input "Farming Area"
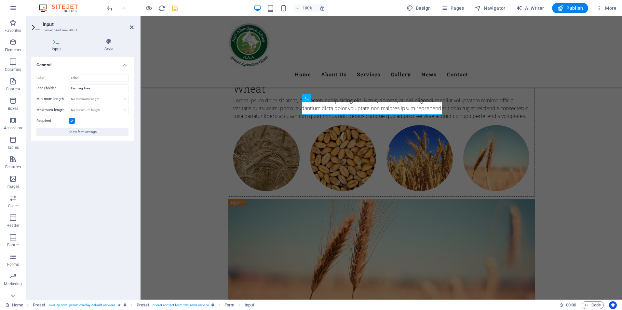
click at [129, 29] on header "Input Element #ed-new-4881" at bounding box center [82, 24] width 102 height 17
click at [131, 28] on icon at bounding box center [132, 27] width 4 height 5
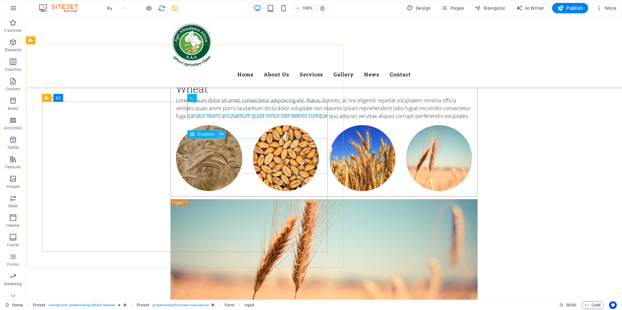
click at [222, 136] on icon at bounding box center [222, 134] width 4 height 7
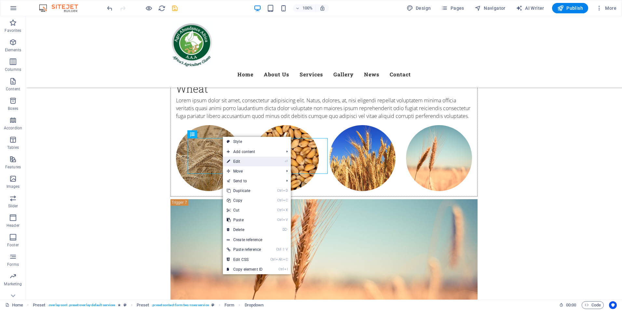
click at [239, 161] on link "⏎ Edit" at bounding box center [245, 162] width 44 height 10
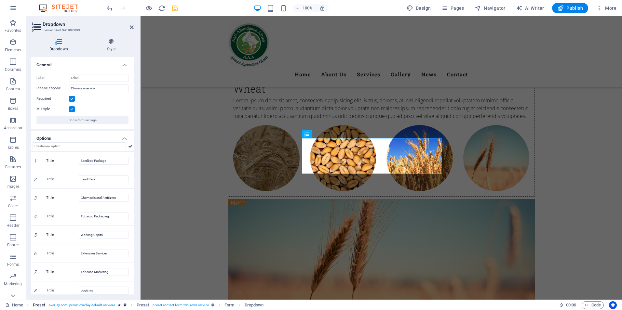
drag, startPoint x: 132, startPoint y: 278, endPoint x: 55, endPoint y: 303, distance: 80.8
click at [134, 299] on div "Dropdown Style General Label Please choose Choose a service Required Multiple S…" at bounding box center [82, 166] width 113 height 267
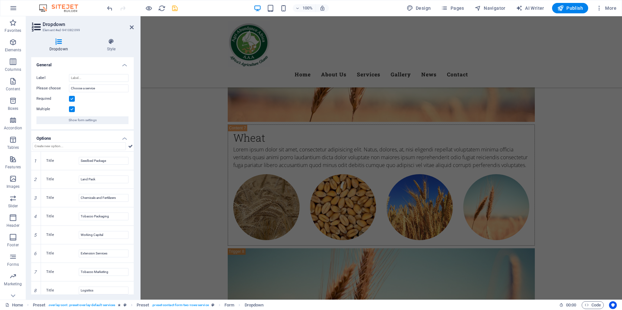
scroll to position [3112, 0]
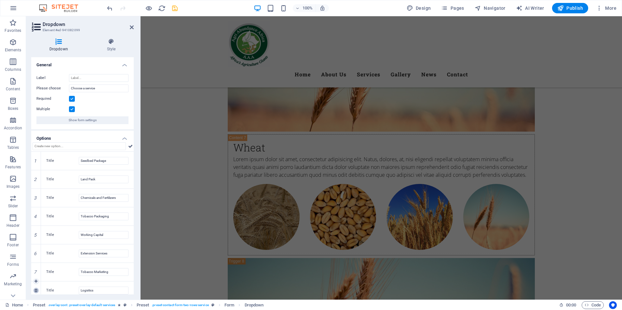
click at [37, 293] on link at bounding box center [36, 291] width 6 height 6
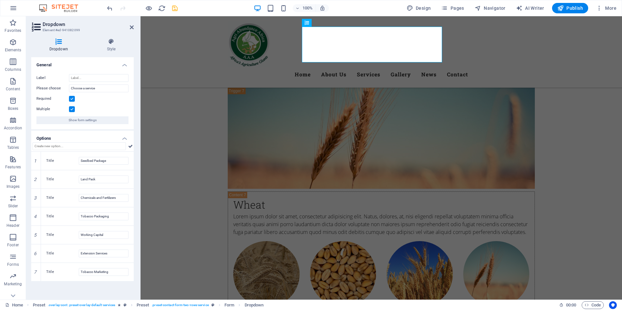
scroll to position [2941, 0]
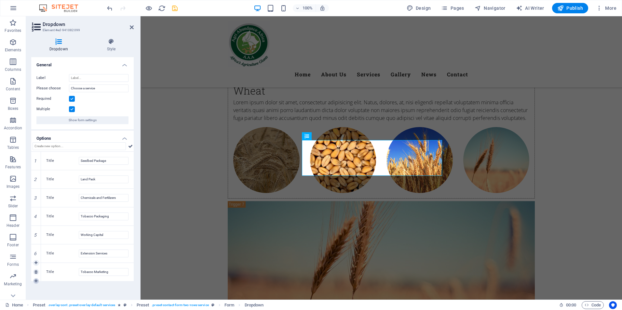
click at [34, 282] on icon at bounding box center [35, 281] width 3 height 4
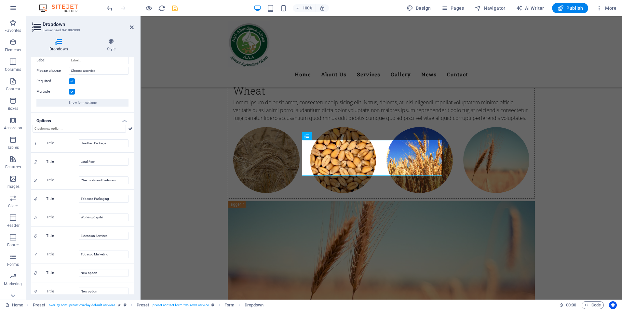
scroll to position [24, 0]
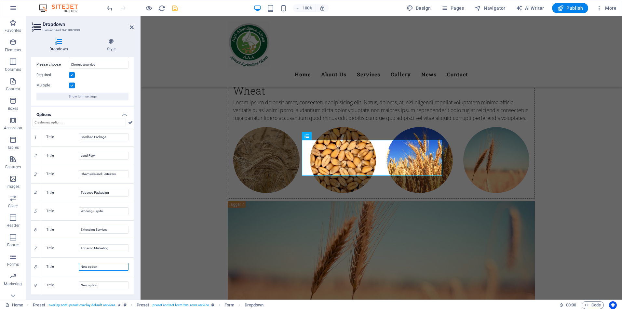
drag, startPoint x: 106, startPoint y: 266, endPoint x: 3, endPoint y: 290, distance: 106.5
click at [3, 290] on section "Favorites Elements Columns Content Boxes Accordion Tables Features Images Slide…" at bounding box center [311, 157] width 622 height 283
type input "Logistics"
drag, startPoint x: 102, startPoint y: 286, endPoint x: 42, endPoint y: 296, distance: 60.9
click at [42, 296] on div "Dropdown Style General Label Please choose Choose a service Required Multiple S…" at bounding box center [82, 166] width 113 height 267
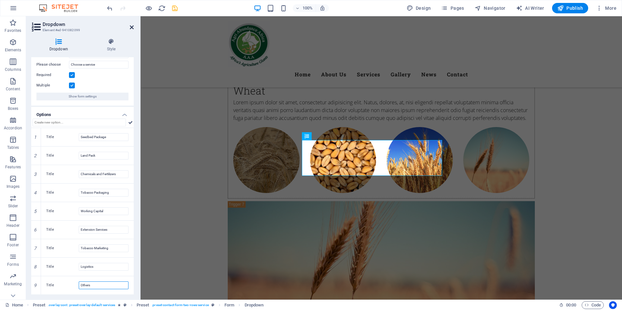
type input "Others"
click at [132, 26] on icon at bounding box center [132, 27] width 4 height 5
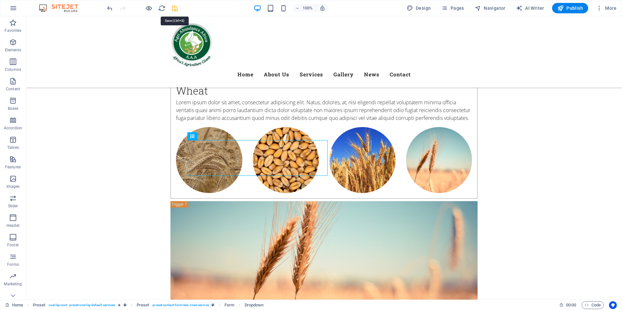
click at [174, 9] on icon "save" at bounding box center [174, 8] width 7 height 7
checkbox input "false"
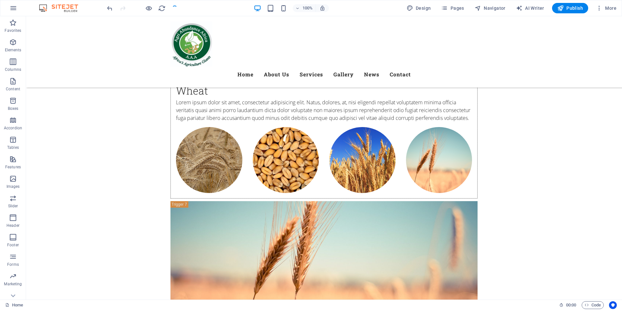
click at [174, 9] on div at bounding box center [142, 8] width 73 height 10
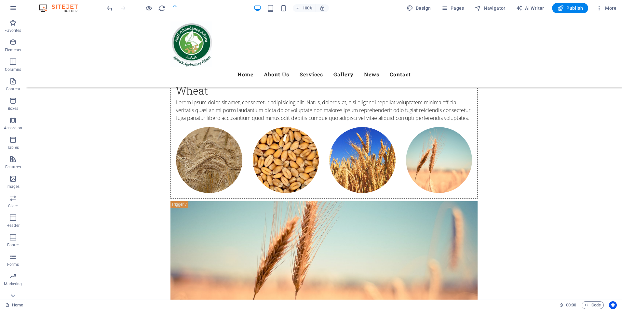
click at [174, 9] on div at bounding box center [142, 8] width 73 height 10
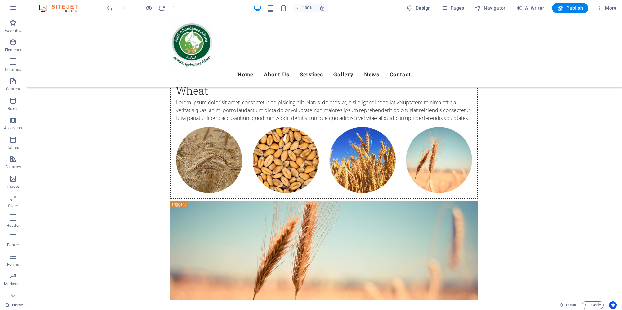
click at [174, 9] on div at bounding box center [142, 8] width 73 height 10
drag, startPoint x: 174, startPoint y: 9, endPoint x: 196, endPoint y: 91, distance: 84.9
click at [174, 9] on div at bounding box center [142, 8] width 73 height 10
drag, startPoint x: 196, startPoint y: 91, endPoint x: 174, endPoint y: 9, distance: 84.9
click at [174, 9] on div at bounding box center [142, 8] width 73 height 10
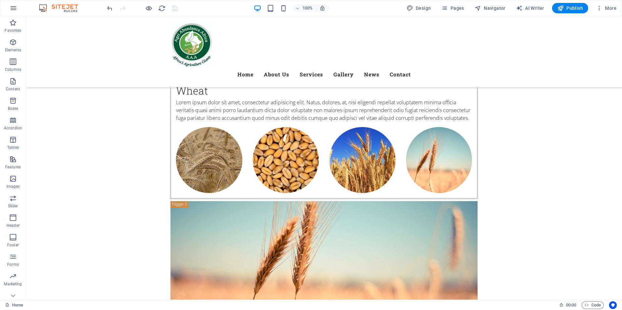
click at [174, 9] on div at bounding box center [142, 8] width 73 height 10
click at [148, 39] on h6 "Open preview website" at bounding box center [154, 41] width 44 height 8
